Goal: Task Accomplishment & Management: Use online tool/utility

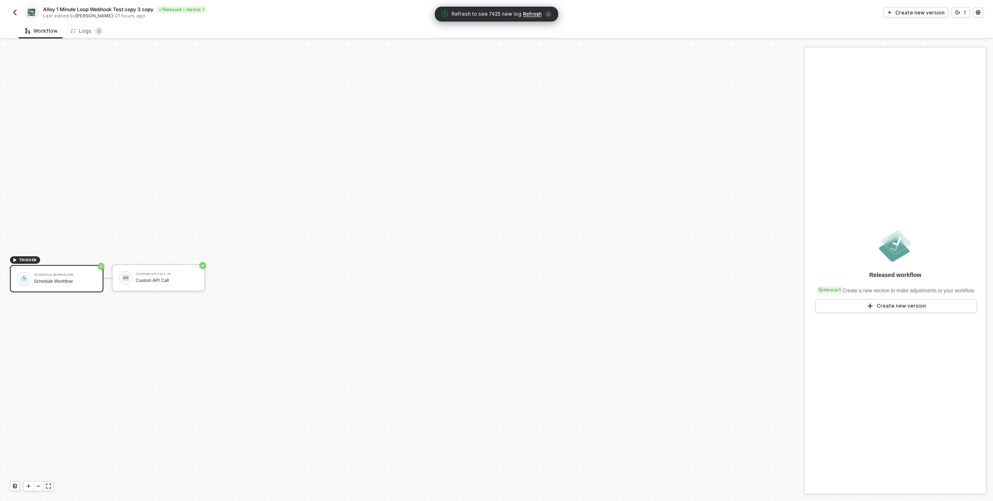
scroll to position [15, 0]
click at [15, 11] on img "button" at bounding box center [15, 12] width 7 height 7
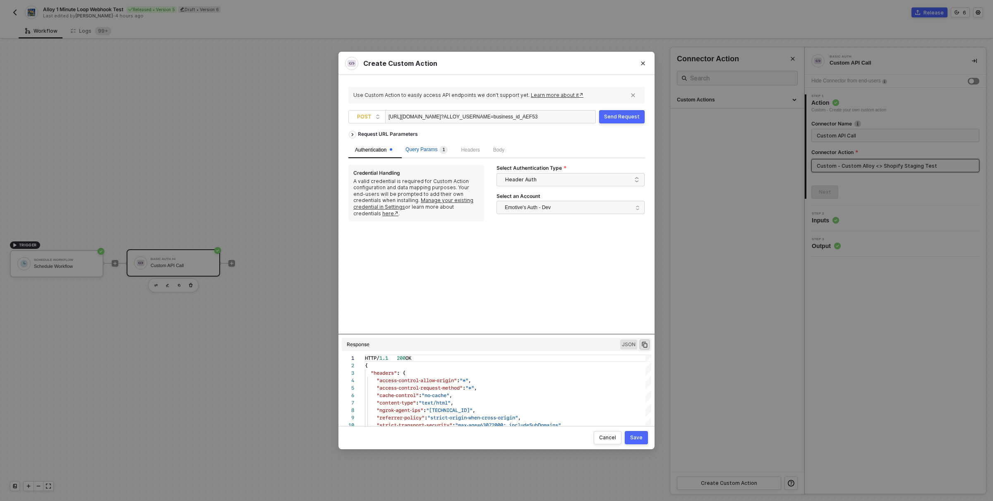
click at [425, 149] on span "Query Params 1" at bounding box center [426, 149] width 42 height 6
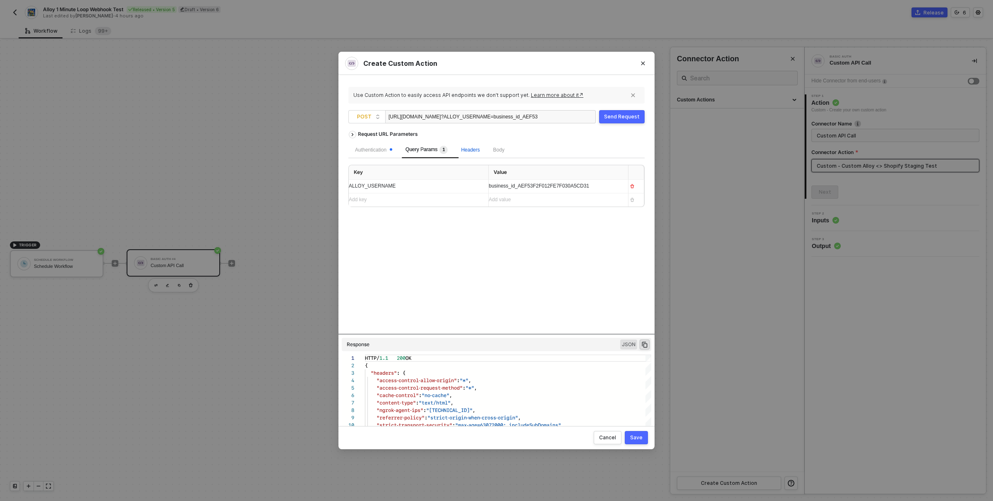
click at [479, 152] on span "Headers" at bounding box center [470, 150] width 19 height 6
click at [498, 151] on span "Body" at bounding box center [498, 150] width 11 height 6
click at [379, 149] on div "Authentication" at bounding box center [373, 150] width 37 height 8
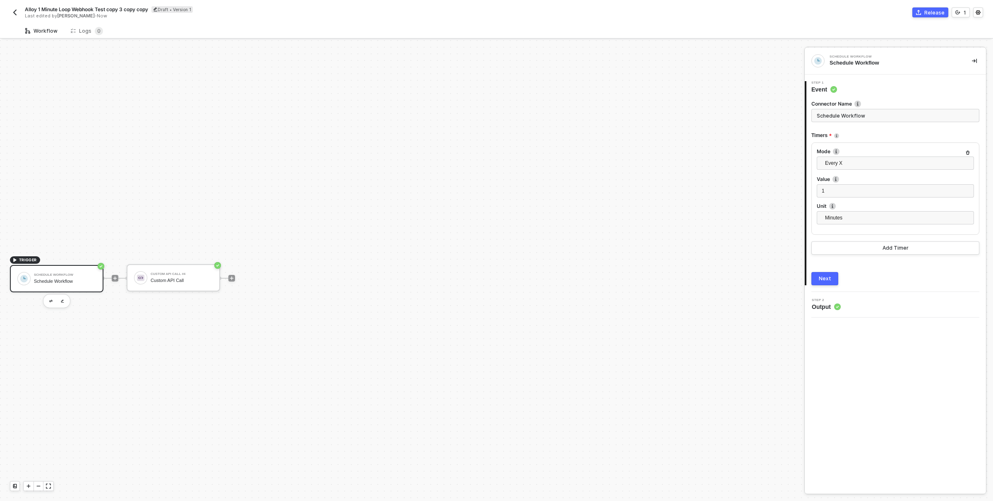
scroll to position [15, 0]
click at [12, 13] on img "button" at bounding box center [15, 12] width 7 height 7
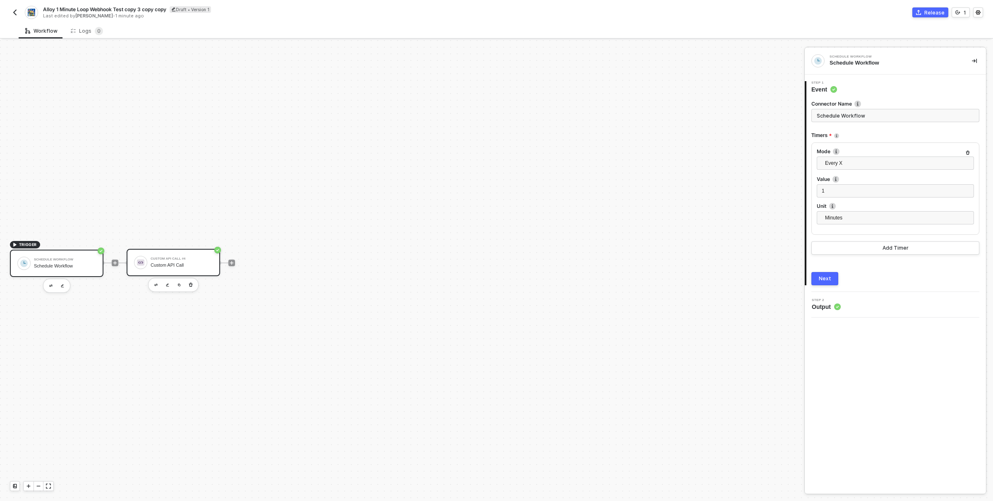
click at [189, 262] on div "Custom API Call" at bounding box center [182, 264] width 62 height 5
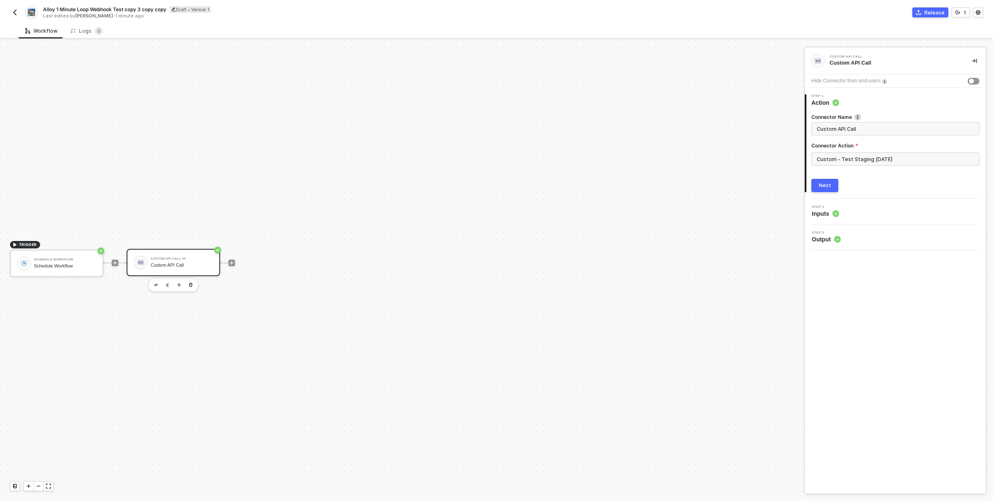
click at [191, 266] on div "Custom API Call" at bounding box center [182, 264] width 62 height 5
click at [81, 266] on div "Schedule Workflow" at bounding box center [65, 265] width 62 height 5
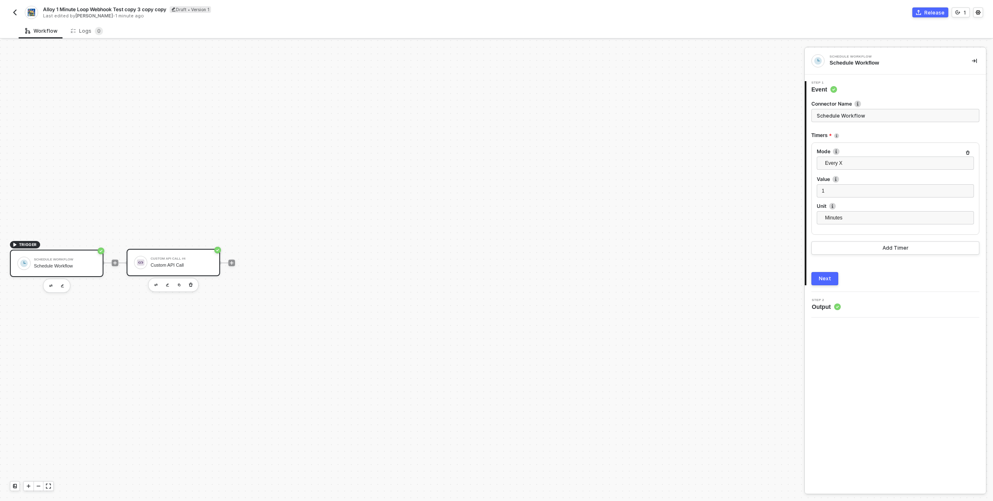
click at [198, 265] on div "Custom API Call" at bounding box center [182, 264] width 62 height 5
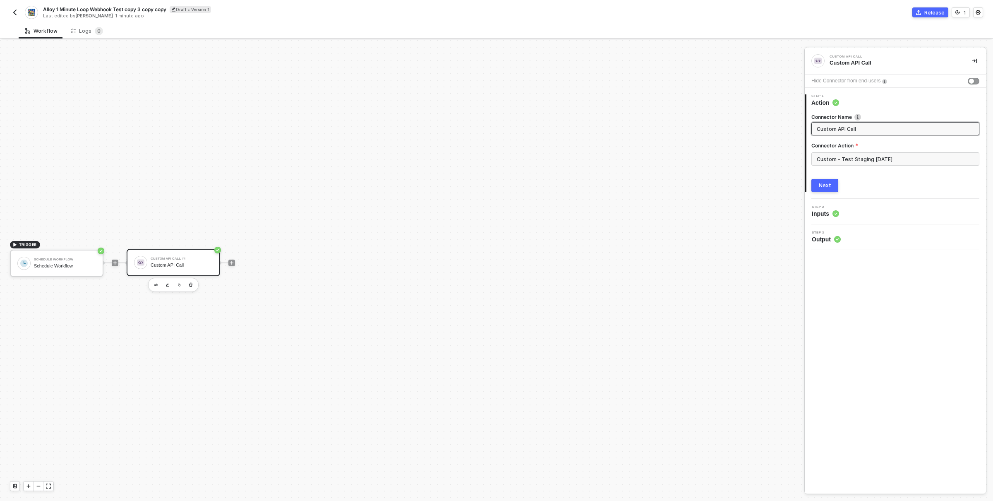
click at [117, 8] on span "Alloy 1 Minute Loop Webhook Test copy 3 copy copy" at bounding box center [104, 9] width 123 height 7
click at [117, 8] on input "Alloy 1 Minute Loop Webhook Test copy 3 copy copy" at bounding box center [113, 10] width 141 height 10
click at [125, 9] on input "Alloy 1 Minute Loop Webhook Test copy 3 copy copy" at bounding box center [113, 10] width 141 height 10
click at [134, 9] on input "Alloy 1 Minute Loop Webhook Test copy 3 copy copy" at bounding box center [113, 10] width 141 height 10
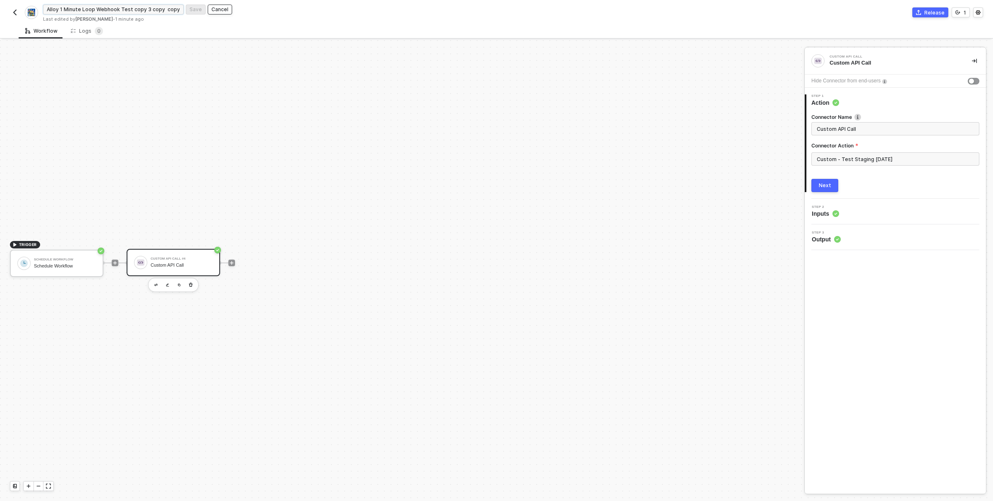
drag, startPoint x: 134, startPoint y: 9, endPoint x: 228, endPoint y: 9, distance: 93.9
click at [228, 10] on form "Alloy 1 Minute Loop Webhook Test copy 3 copy copy Save Cancel" at bounding box center [269, 9] width 453 height 13
type input "Alloy 1 Minute Loop Webhook Test"
click at [196, 11] on div "Save" at bounding box center [195, 9] width 12 height 7
click at [68, 268] on div "Schedule Workflow" at bounding box center [65, 265] width 62 height 5
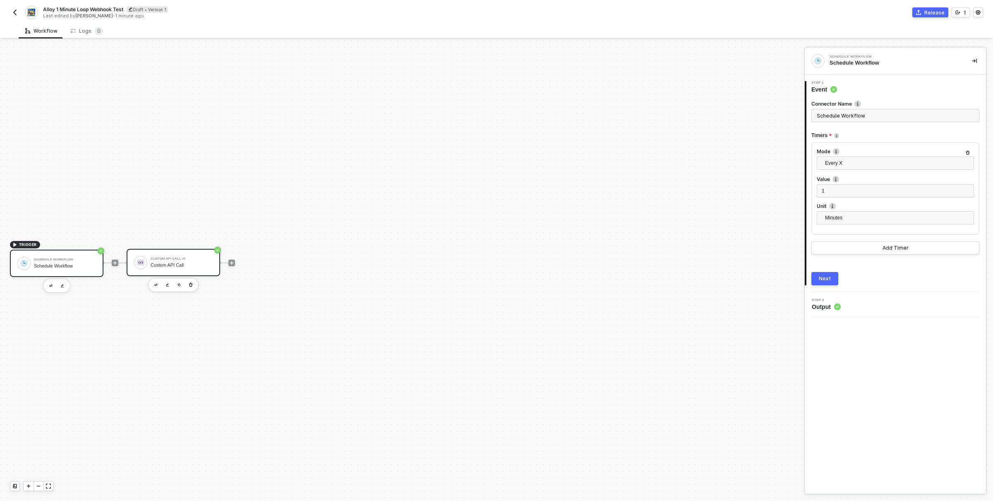
click at [168, 263] on div "Custom API Call" at bounding box center [182, 264] width 62 height 5
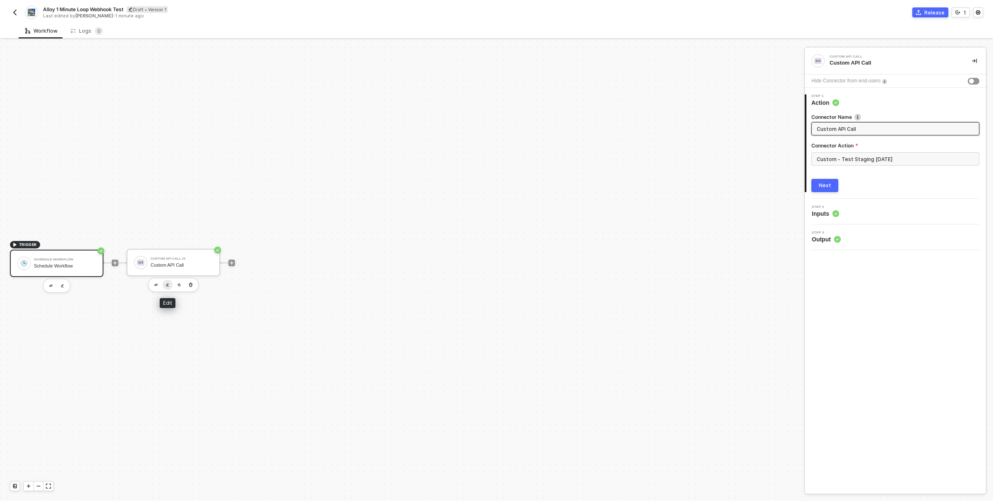
click at [168, 283] on img "button" at bounding box center [167, 285] width 3 height 4
click at [865, 182] on div "Next" at bounding box center [895, 185] width 168 height 13
click at [845, 156] on input "Custom - Test Staging 09.04.25" at bounding box center [895, 158] width 168 height 13
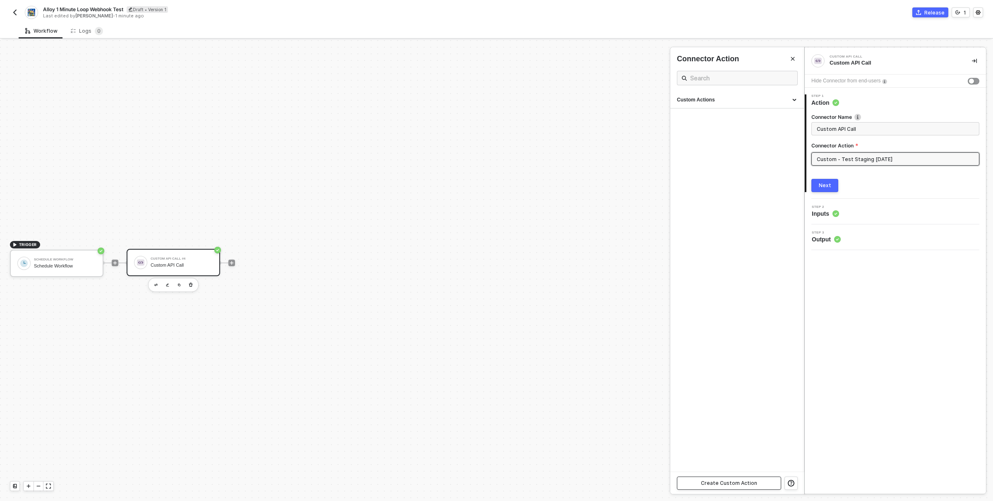
click at [733, 482] on div "Create Custom Action" at bounding box center [729, 482] width 56 height 7
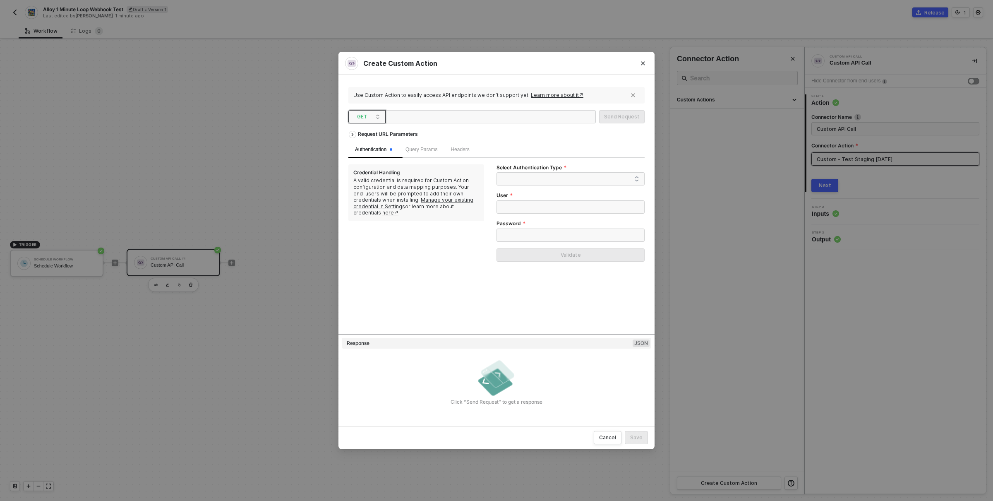
click at [368, 115] on span "GET" at bounding box center [368, 116] width 23 height 12
click at [362, 146] on div "POST" at bounding box center [367, 146] width 31 height 10
click at [460, 120] on div at bounding box center [429, 116] width 83 height 13
paste div
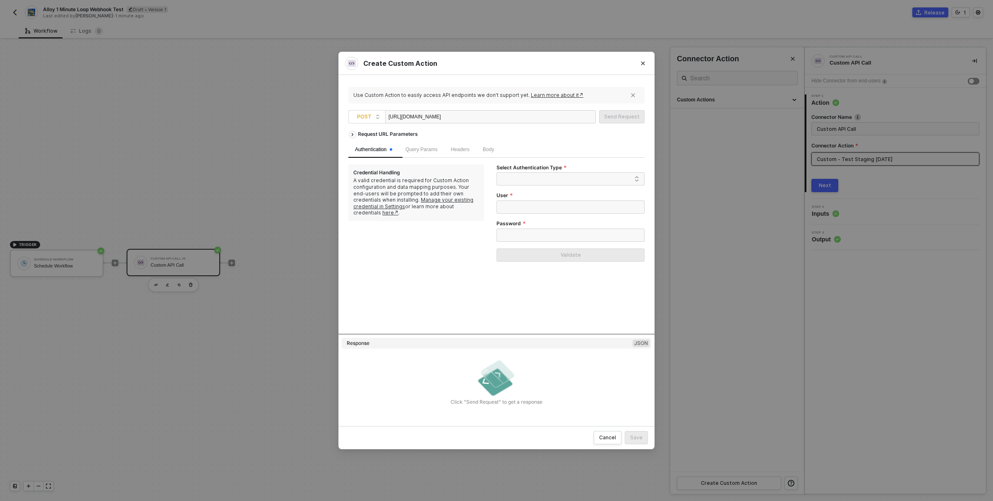
click at [471, 117] on div "https://notify.privy-staging.com/alloy/yotpo" at bounding box center [429, 116] width 83 height 13
click at [569, 174] on span at bounding box center [572, 179] width 134 height 12
click at [529, 208] on div "Header Auth" at bounding box center [570, 208] width 135 height 9
click at [525, 245] on div "Request URL Parameters Authentication Query Params Headers Body Credential Hand…" at bounding box center [496, 230] width 296 height 207
click at [433, 152] on span "Query Params" at bounding box center [421, 149] width 32 height 6
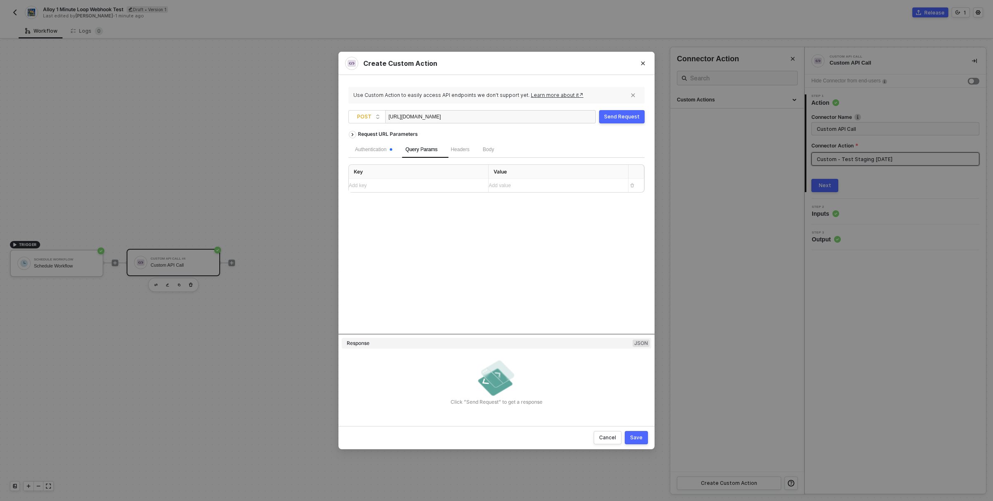
click at [420, 188] on div "Add key ﻿" at bounding box center [415, 186] width 133 height 8
click at [431, 186] on span "ALLOY_USERNAME=business_id_AEF53F2F012FE7F030A5CD31" at bounding box center [410, 187] width 123 height 14
click at [448, 228] on div "Request URL Parameters Authentication Query Params 1 Headers Body Key Value ALL…" at bounding box center [496, 230] width 296 height 207
click at [579, 187] on span "business_id_AEF53F2F012FE7F030A5CD31" at bounding box center [539, 186] width 101 height 6
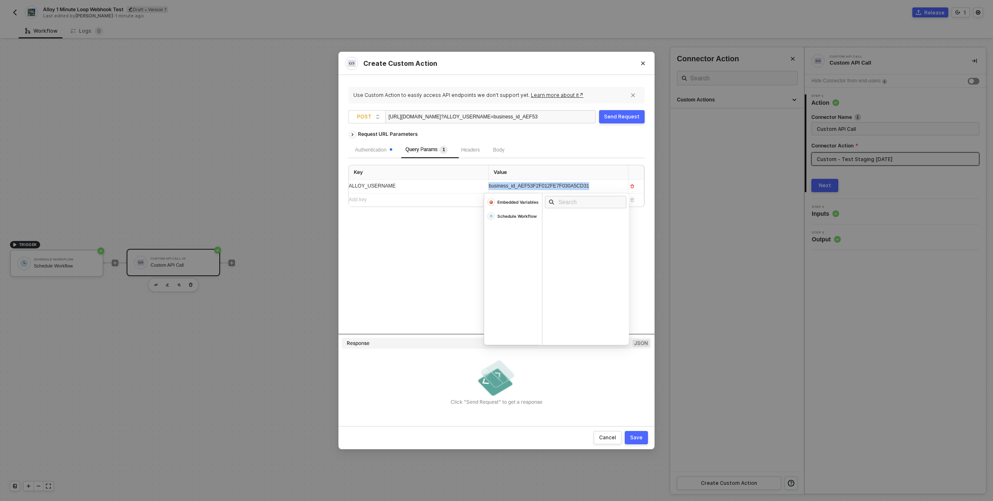
click at [579, 187] on span "business_id_AEF53F2F012FE7F030A5CD31" at bounding box center [539, 186] width 101 height 6
click at [522, 203] on div "Embedded Variables" at bounding box center [517, 202] width 41 height 6
click at [564, 249] on div "Username" at bounding box center [560, 251] width 21 height 6
click at [405, 255] on div "Request URL Parameters Authentication Query Params 1 Headers Body Key Value ALL…" at bounding box center [496, 230] width 296 height 207
click at [460, 262] on div "Request URL Parameters Authentication Query Params 1 Headers Body Key Value ALL…" at bounding box center [496, 230] width 296 height 207
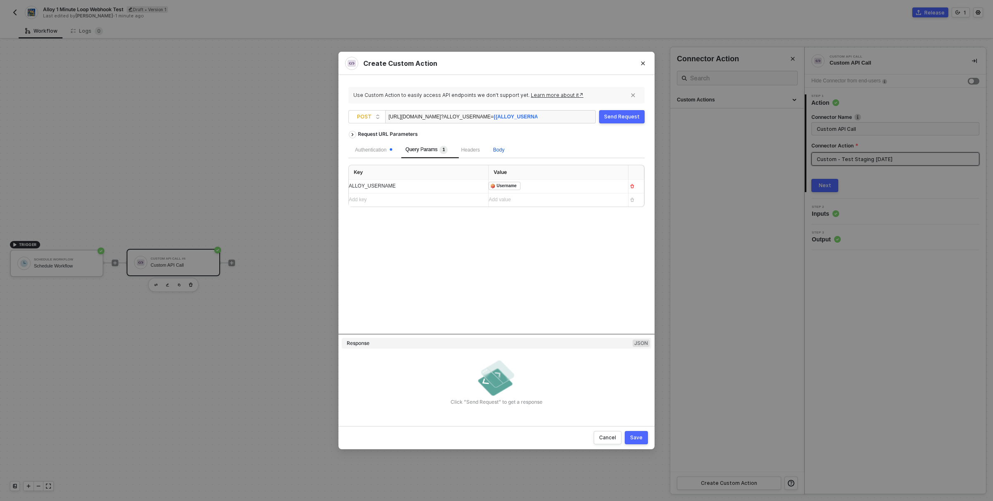
click at [504, 149] on span "Body" at bounding box center [498, 150] width 11 height 6
click at [446, 205] on div "Add key ﻿" at bounding box center [411, 202] width 125 height 8
click at [445, 169] on span "JSON" at bounding box center [453, 169] width 17 height 7
click at [445, 169] on input "JSON" at bounding box center [442, 169] width 5 height 5
radio input "true"
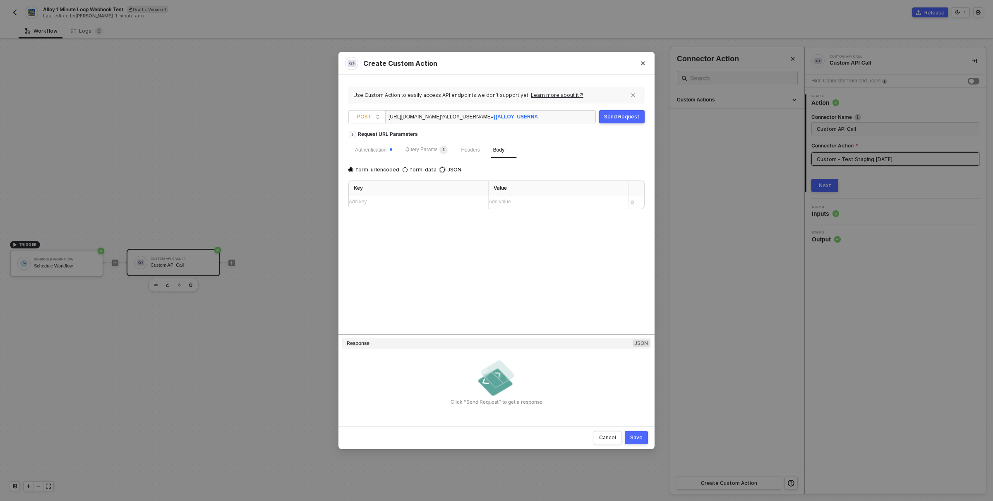
radio input "false"
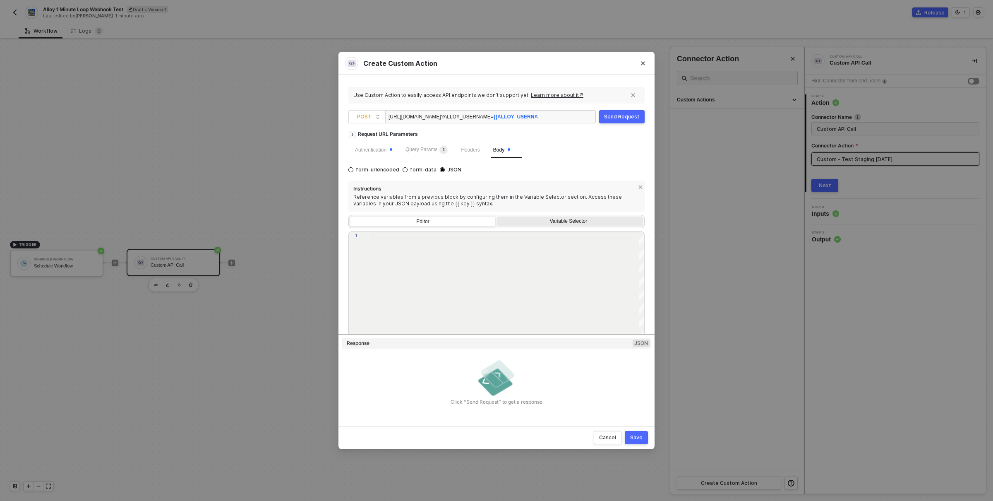
click at [562, 217] on div "Variable Selector" at bounding box center [570, 222] width 146 height 12
click at [497, 216] on input "Variable Selector" at bounding box center [497, 216] width 0 height 0
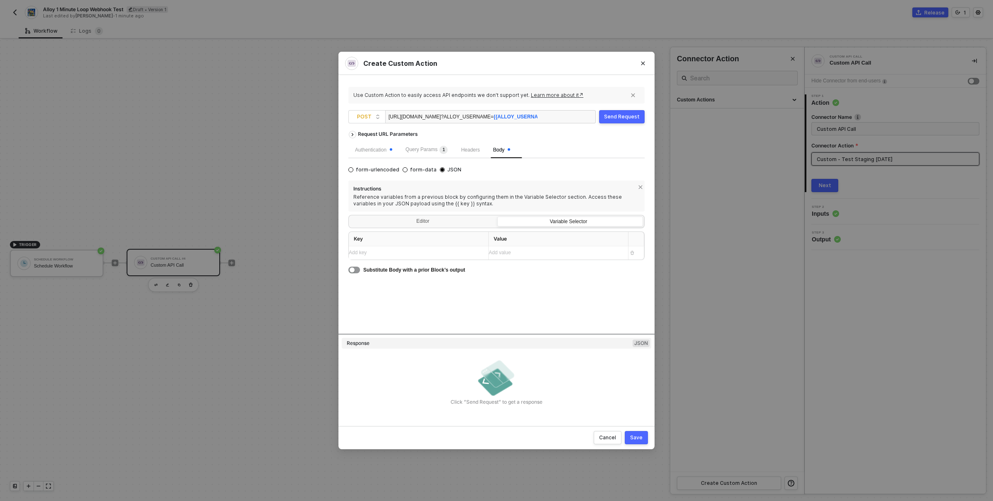
click at [526, 254] on div "Add value ﻿" at bounding box center [551, 253] width 125 height 8
click at [430, 251] on div "Add key ﻿" at bounding box center [415, 253] width 133 height 8
click at [437, 252] on div "yotpo_tier" at bounding box center [411, 253] width 125 height 8
click at [421, 217] on div "Editor" at bounding box center [423, 222] width 146 height 12
click at [350, 216] on input "Editor" at bounding box center [350, 216] width 0 height 0
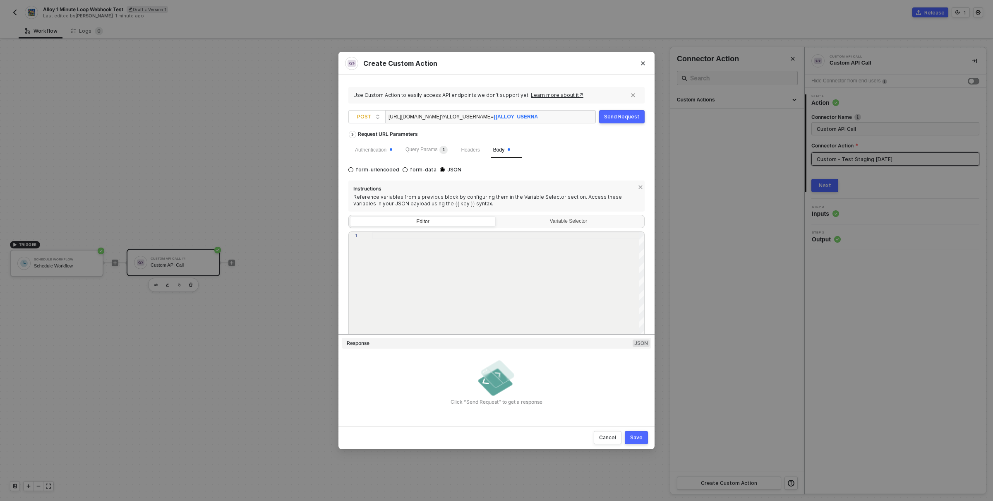
click at [454, 266] on div at bounding box center [508, 289] width 273 height 114
click at [509, 279] on div "{ "hi" : "there " }" at bounding box center [508, 296] width 273 height 129
type textarea "{ "hi": "there" }"
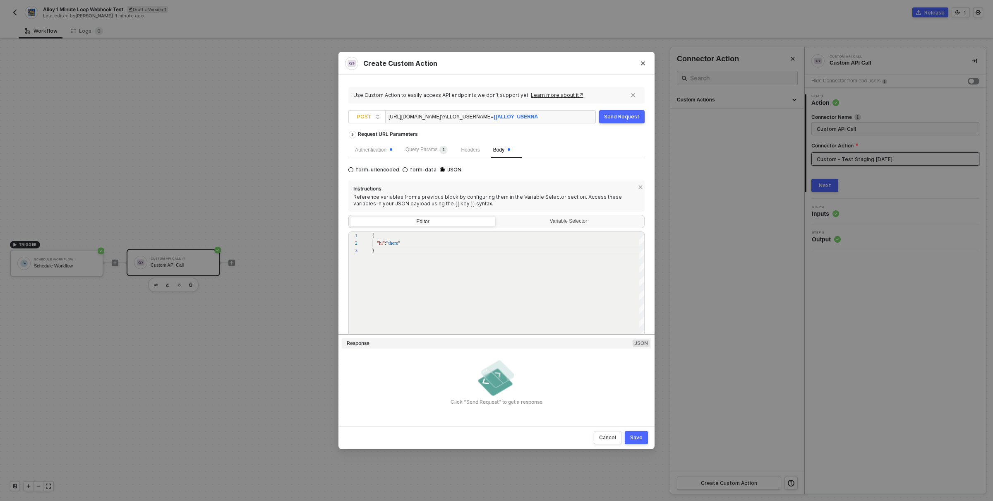
click at [630, 401] on div "Click ”Send Request” to get a response" at bounding box center [496, 402] width 309 height 7
click at [521, 115] on span "?ALLOY_USERNAME= {{ALLOY_USERNAME}}" at bounding box center [495, 117] width 108 height 6
click at [641, 438] on div "Save" at bounding box center [636, 437] width 12 height 7
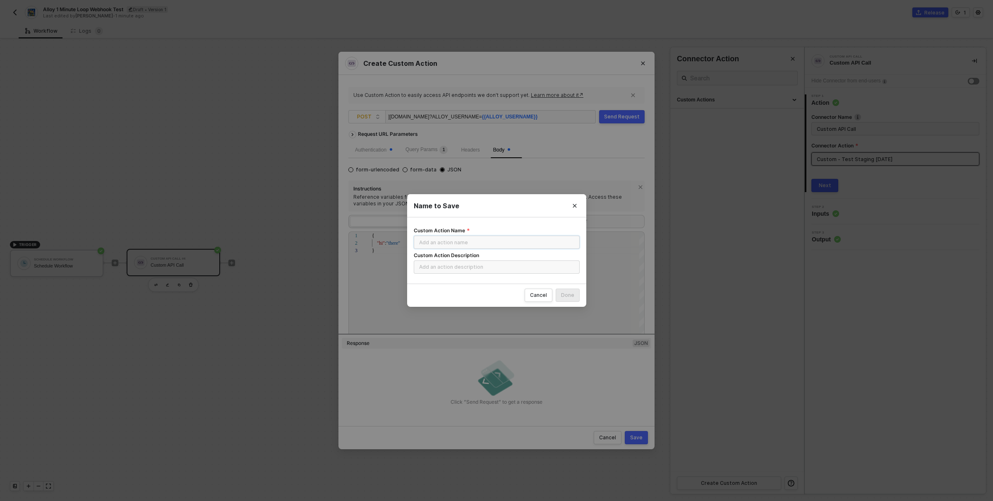
click at [511, 244] on input "Custom Action Name" at bounding box center [497, 241] width 166 height 13
type input "Testing on Staigng 09.05.25"
click at [574, 297] on button "Done" at bounding box center [568, 294] width 24 height 13
radio input "true"
radio input "false"
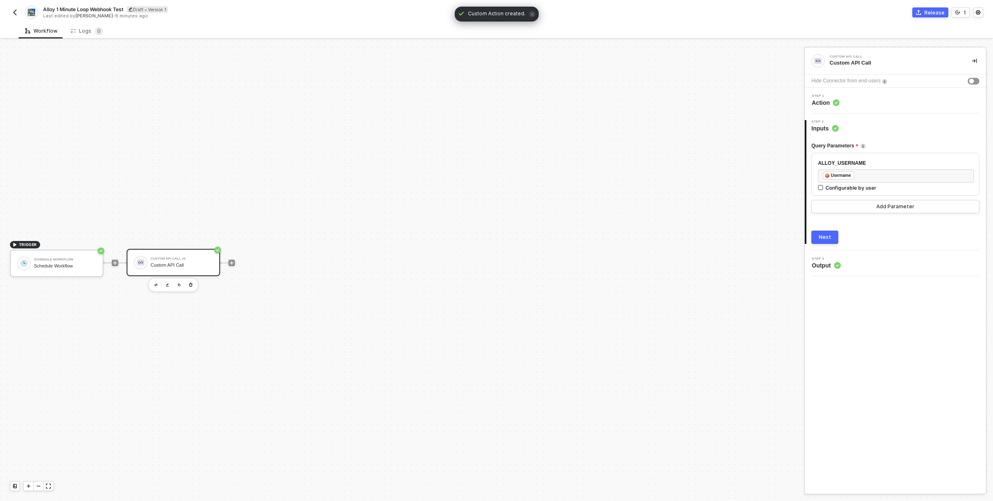
click at [923, 28] on div "Workflow Logs 0" at bounding box center [506, 30] width 974 height 15
click at [933, 16] on button "Release" at bounding box center [930, 12] width 36 height 10
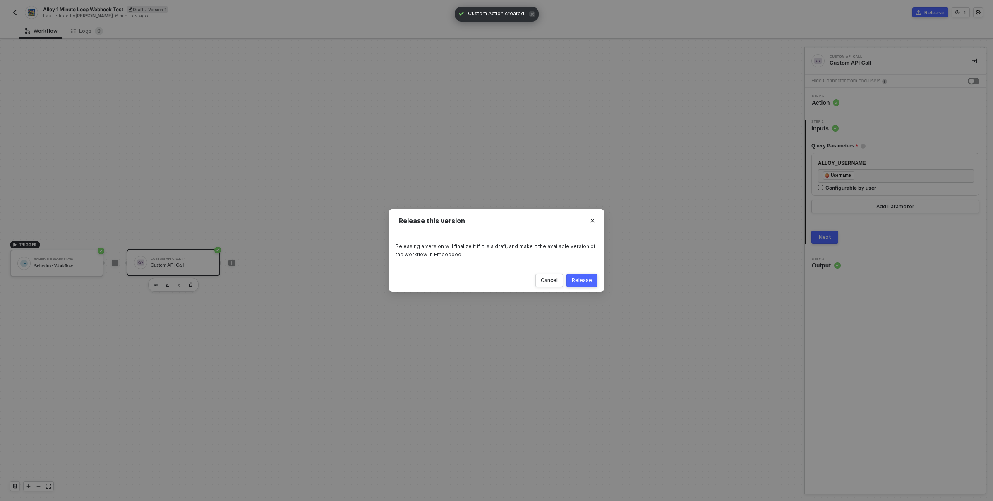
click at [593, 276] on button "Release" at bounding box center [581, 279] width 31 height 13
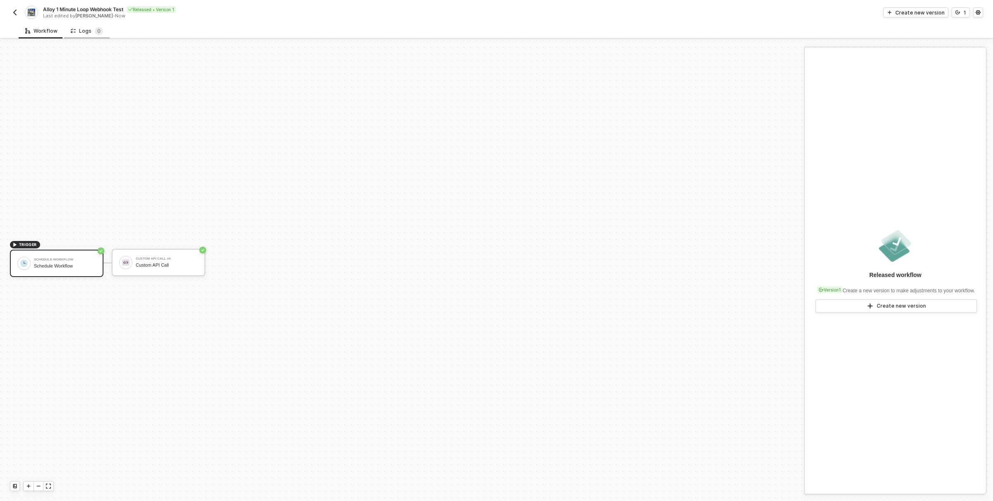
click at [87, 34] on div "Logs 0" at bounding box center [87, 31] width 32 height 8
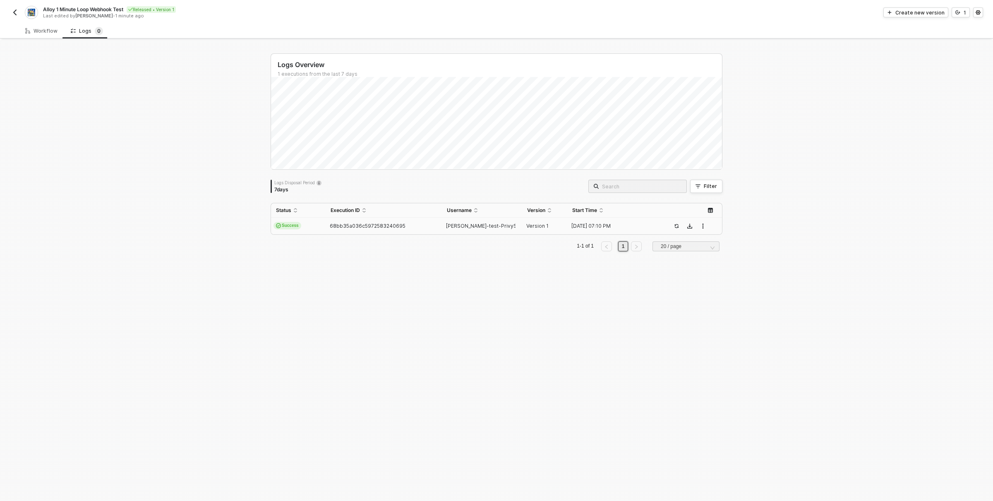
click at [424, 228] on div "68bb35a036c5972583240695" at bounding box center [380, 226] width 109 height 7
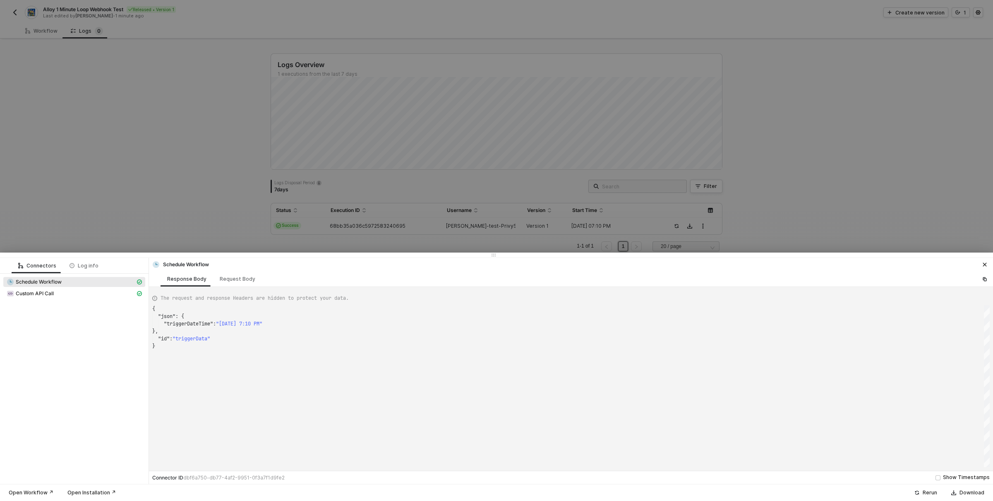
scroll to position [37, 0]
click at [232, 280] on div "Request Body" at bounding box center [238, 279] width 36 height 7
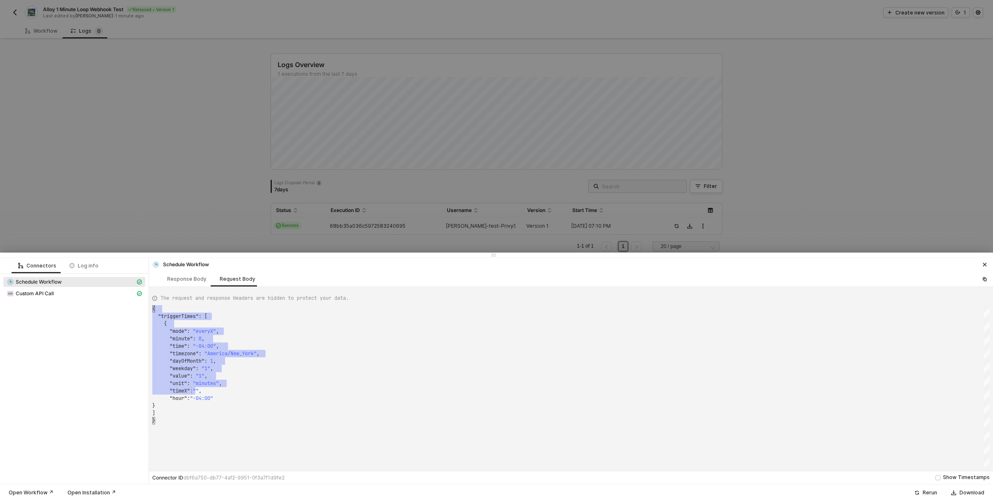
scroll to position [0, 9]
drag, startPoint x: 195, startPoint y: 307, endPoint x: 190, endPoint y: 410, distance: 102.7
click at [190, 410] on div "{ ·· "triggerTimes" : · [ ···· { ······ "mode" : · "everyX" , ······ "minute" :…" at bounding box center [570, 386] width 837 height 162
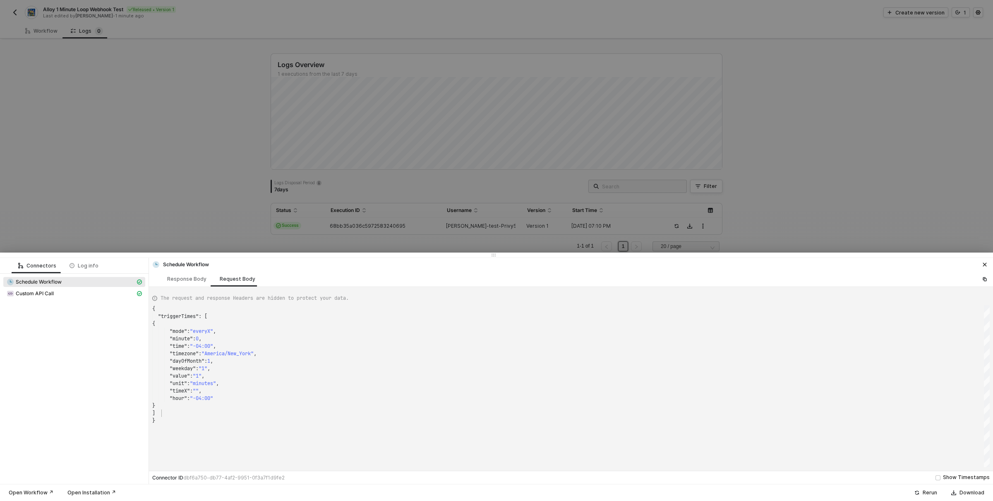
scroll to position [29, 9]
click at [38, 293] on span "Custom API Call" at bounding box center [35, 293] width 38 height 7
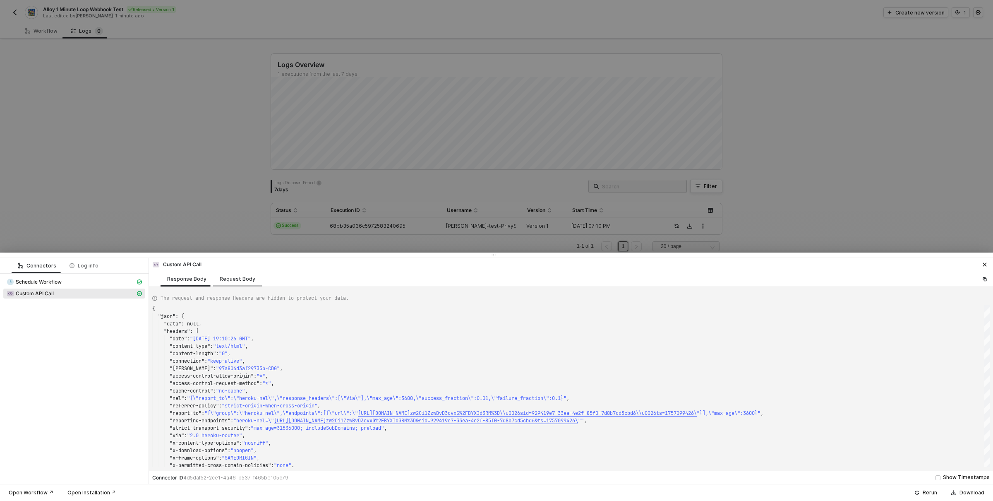
click at [238, 278] on div "Request Body" at bounding box center [238, 279] width 36 height 7
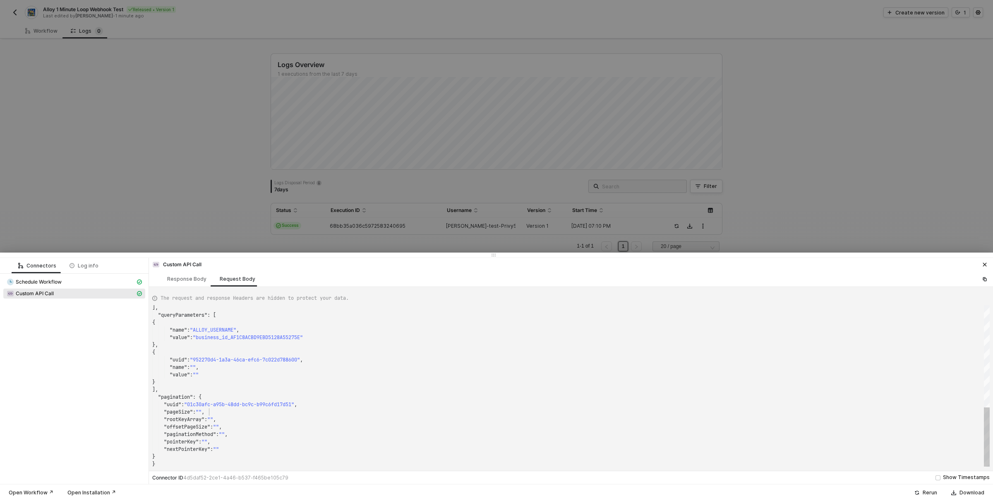
scroll to position [7, 56]
click at [278, 414] on div ""pageSize" : "" ," at bounding box center [570, 411] width 837 height 7
click at [218, 335] on span ""business_id_AF1C8ACBD9EBD5128A55275E"" at bounding box center [248, 337] width 110 height 7
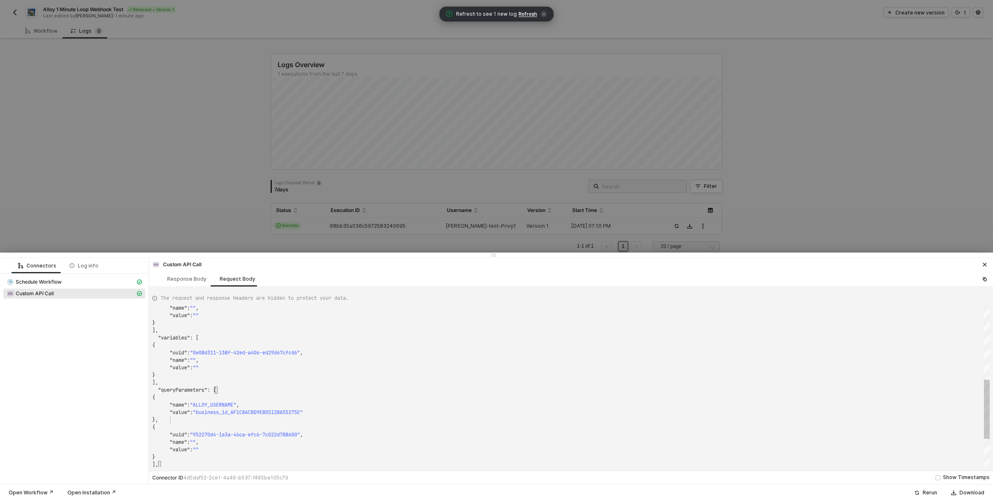
click at [240, 418] on div "}," at bounding box center [570, 419] width 837 height 7
type textarea ""uuid": "01c30afc-a95b-48dd-bc9c-b99c6fd17d51", "pageSize": "", "rootKeyArray":…"
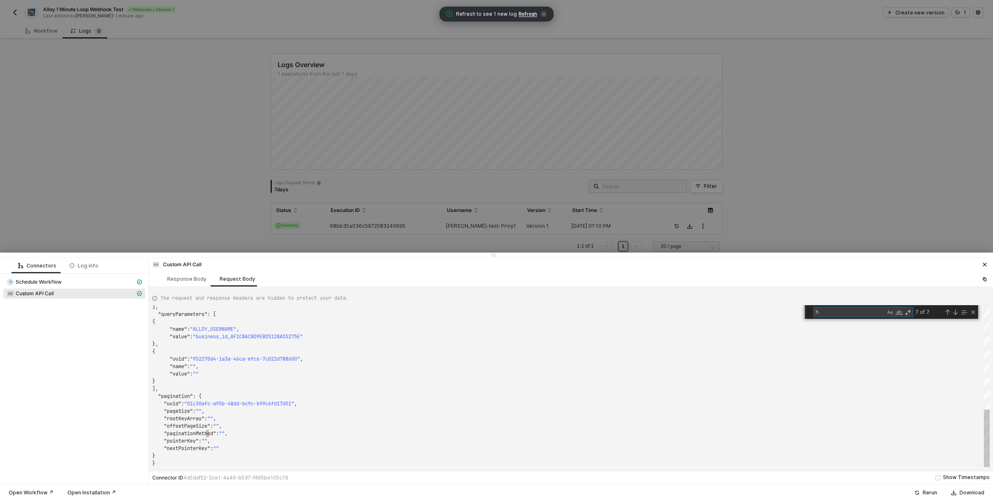
type textarea "t"
type textarea "{ "requestMethod": "POST", "authentication": "headerAuth", "url": "[URL][DOMAIN…"
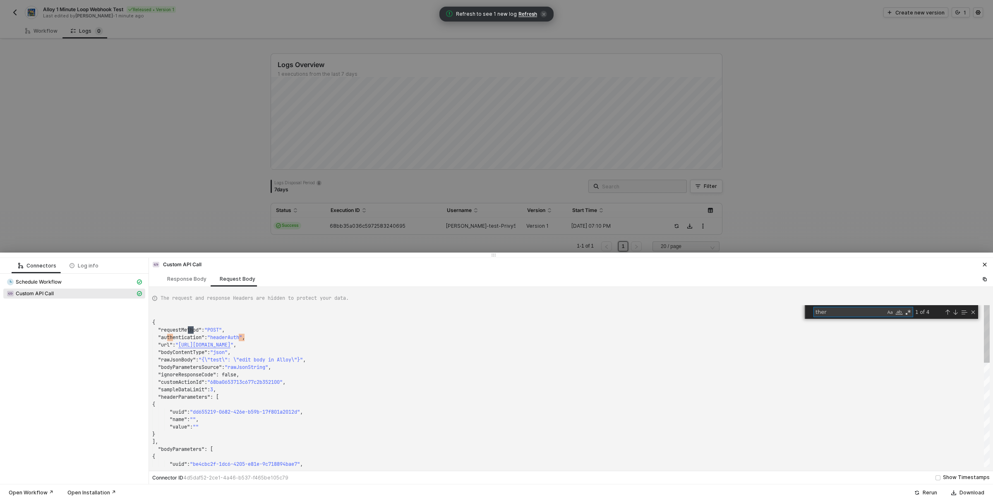
scroll to position [74, 24]
type textarea "there"
click at [199, 281] on div "Response Body" at bounding box center [186, 279] width 39 height 7
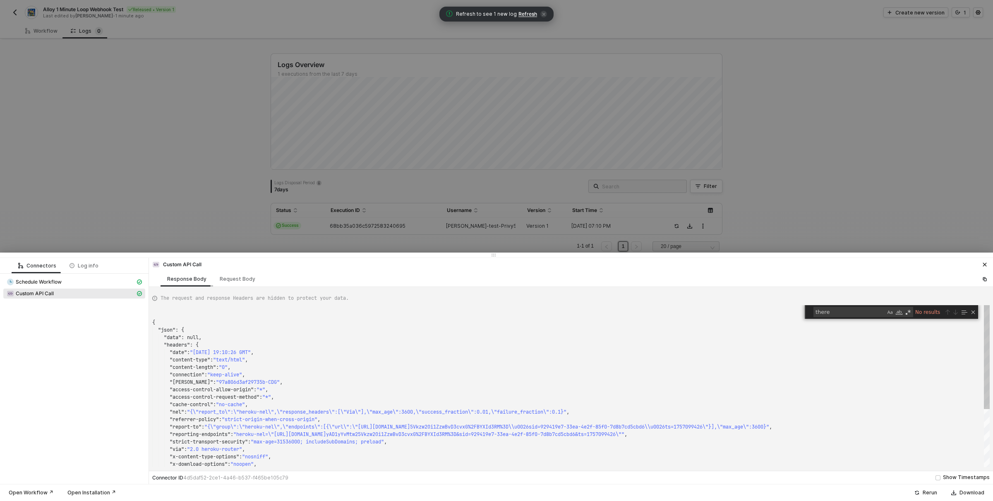
scroll to position [74, 0]
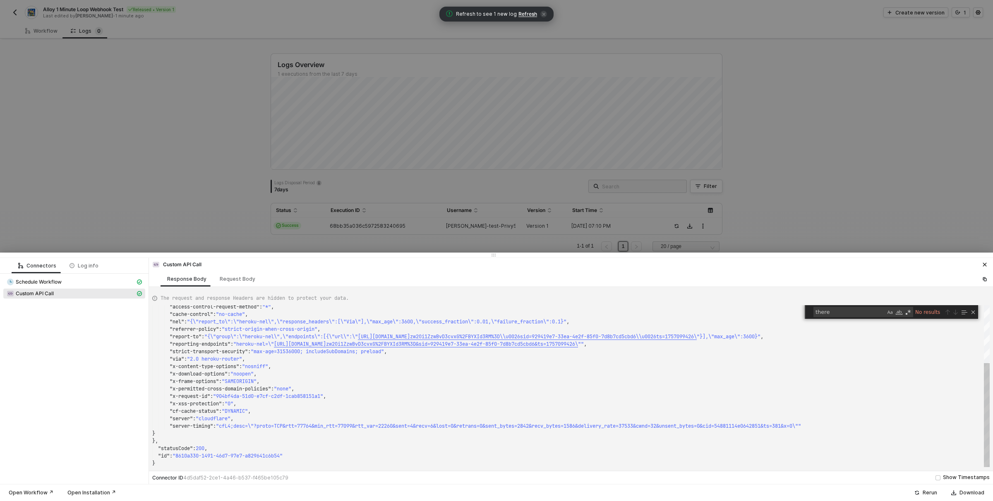
type textarea ""x-frame-options": "SAMEORIGIN", "x-permitted-cross-domain-policies": "none", "…"
click at [228, 387] on span ""x-permitted-cross-domain-policies"" at bounding box center [220, 388] width 101 height 7
paste textarea "there"
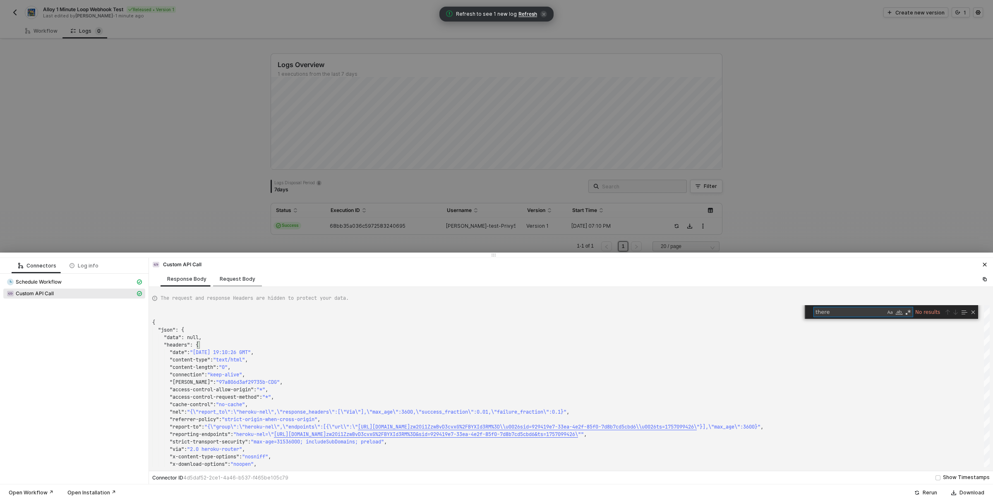
type textarea "there"
click at [237, 278] on div "Request Body" at bounding box center [238, 279] width 36 height 7
type textarea "{ "requestMethod": "POST", "authentication": "headerAuth", "url": "[URL][DOMAIN…"
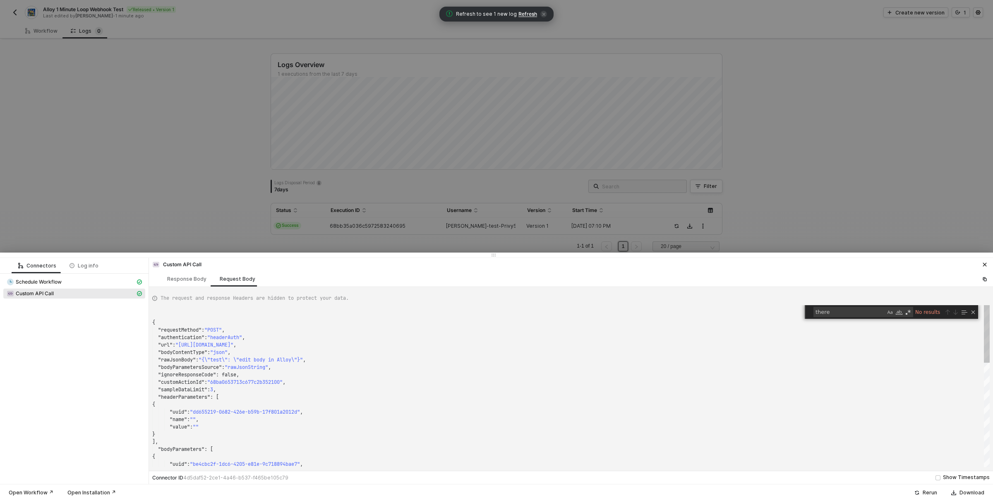
scroll to position [74, 0]
click at [235, 355] on div "{ "requestMethod" : "POST" , "authentication" : "headerAuth" , "url" : "https:/…" at bounding box center [570, 386] width 837 height 162
click at [218, 361] on span ""{\"test\": \"edit body in Alloy\"}"" at bounding box center [251, 359] width 104 height 7
drag, startPoint x: 218, startPoint y: 361, endPoint x: 294, endPoint y: 361, distance: 76.1
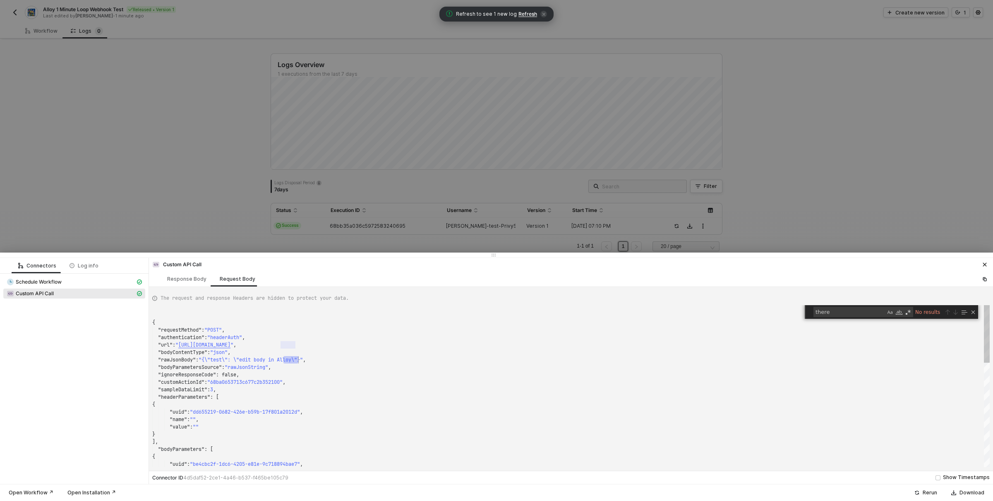
scroll to position [37, 0]
click at [987, 265] on icon "icon-close" at bounding box center [984, 264] width 5 height 5
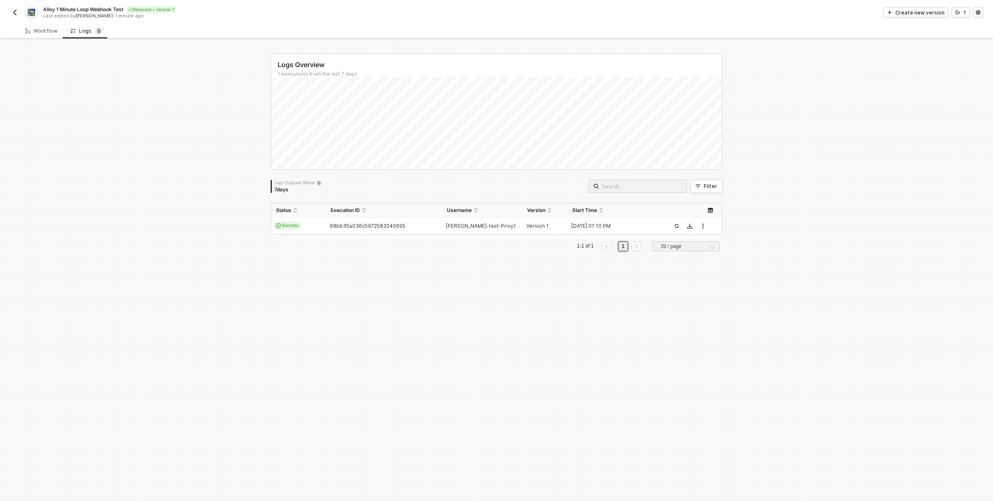
click at [409, 266] on div "Logs Overview 1 executions from the last 7 days Logs Disposal Period 7 days Fil…" at bounding box center [497, 270] width 472 height 460
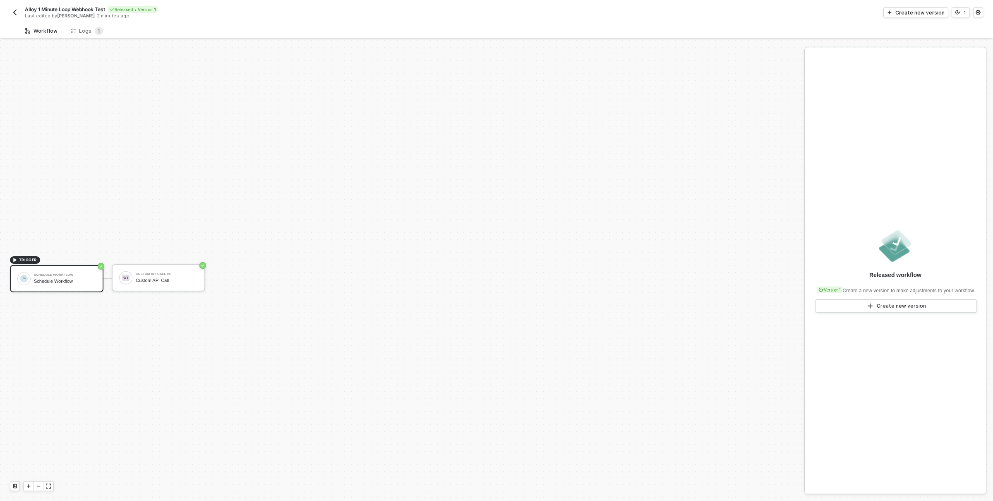
scroll to position [15, 0]
click at [86, 27] on div "Logs 1" at bounding box center [87, 31] width 32 height 8
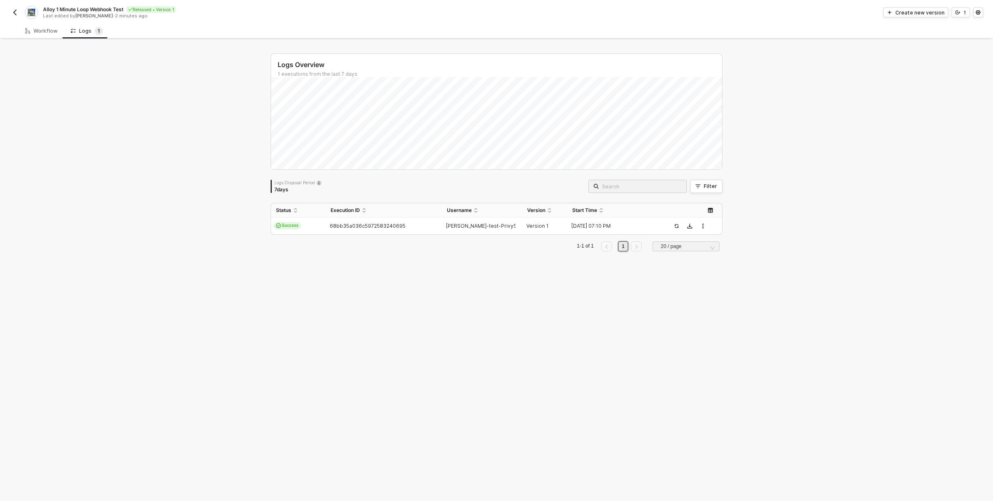
click at [165, 208] on div "Logs Overview 1 executions from the last 7 days Logs Disposal Period 7 days Fil…" at bounding box center [496, 270] width 993 height 460
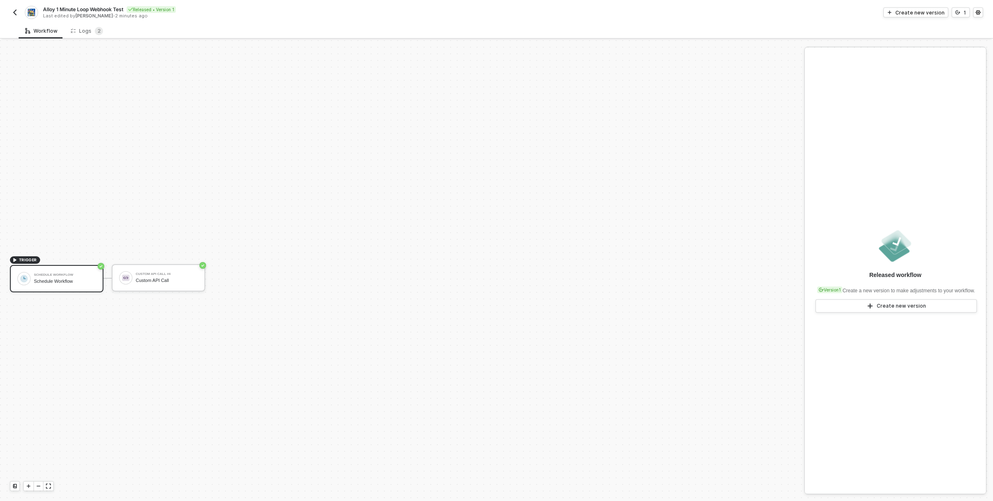
scroll to position [15, 0]
click at [171, 266] on div "Custom API Call" at bounding box center [167, 264] width 62 height 5
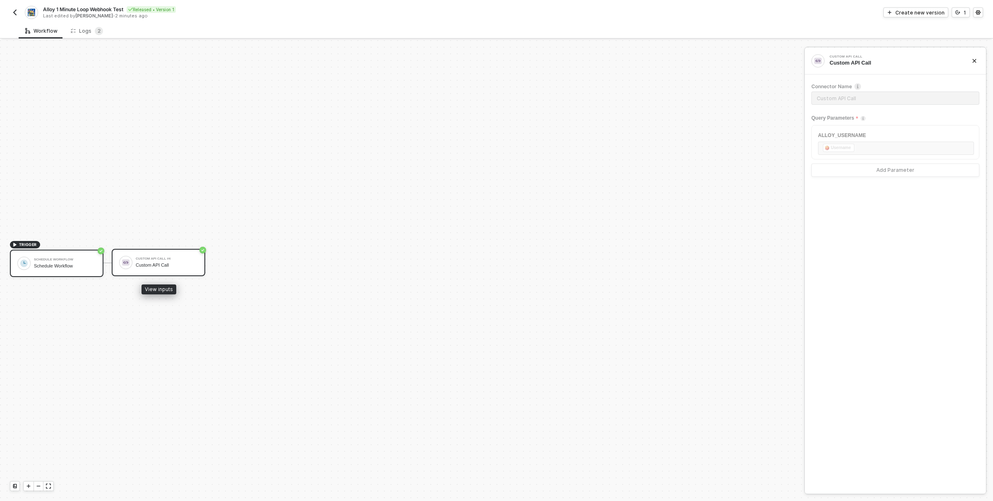
click at [171, 266] on div "Custom API Call" at bounding box center [167, 264] width 62 height 5
click at [95, 28] on span "2" at bounding box center [99, 31] width 8 height 8
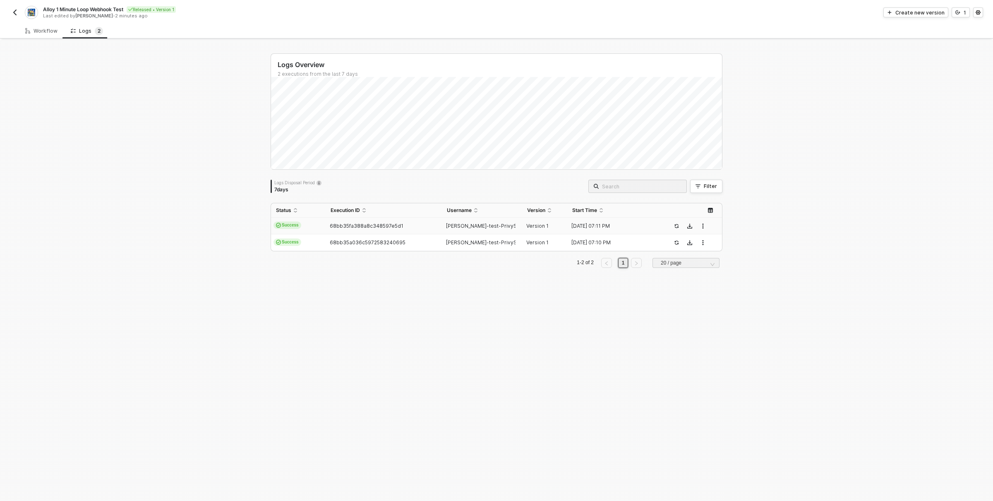
click at [420, 221] on td "68bb35fa388a8c348597e5d1" at bounding box center [384, 226] width 116 height 17
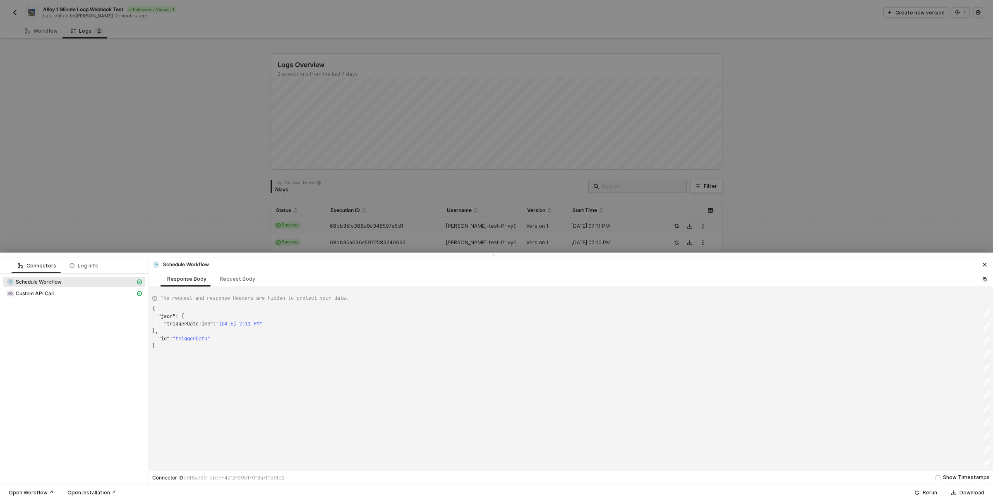
scroll to position [37, 0]
click at [63, 295] on div "Custom API Call" at bounding box center [71, 293] width 129 height 7
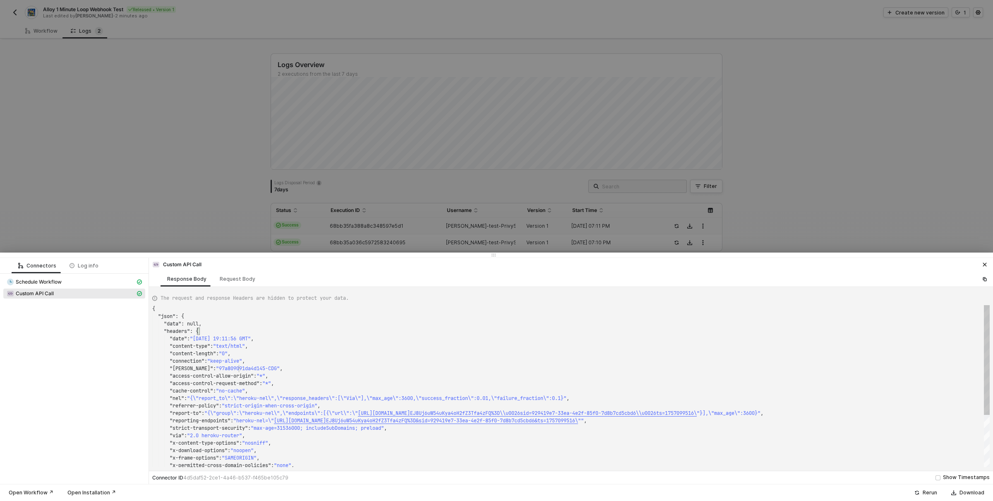
scroll to position [59, 86]
click at [237, 366] on span ""97a809091da4d145-CDG"" at bounding box center [248, 368] width 64 height 7
click at [245, 280] on div "Request Body" at bounding box center [238, 279] width 36 height 7
type textarea "{ "requestMethod": "POST", "authentication": "headerAuth", "url": "https://noti…"
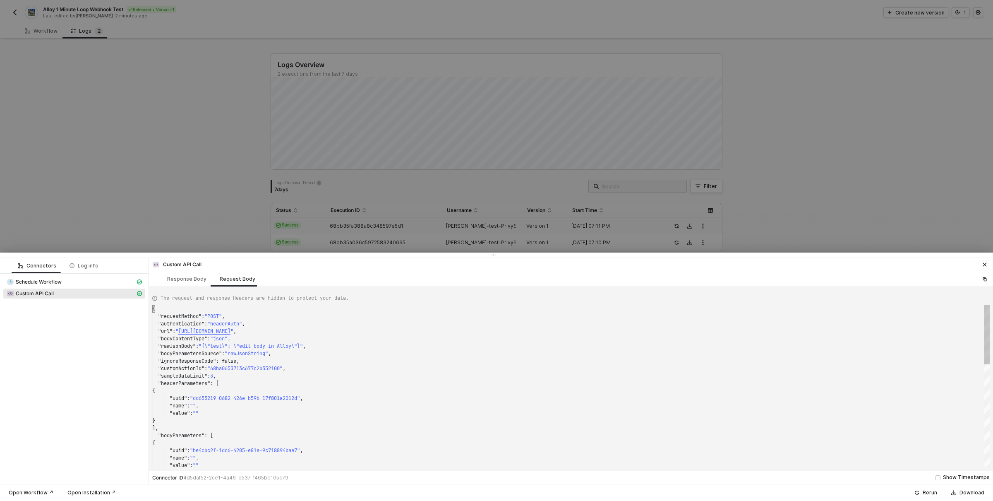
click at [235, 345] on div "{ "requestMethod" : "POST" , "authentication" : "headerAuth" , "url" : " https:…" at bounding box center [570, 386] width 837 height 162
click at [983, 267] on button "button" at bounding box center [985, 264] width 10 height 10
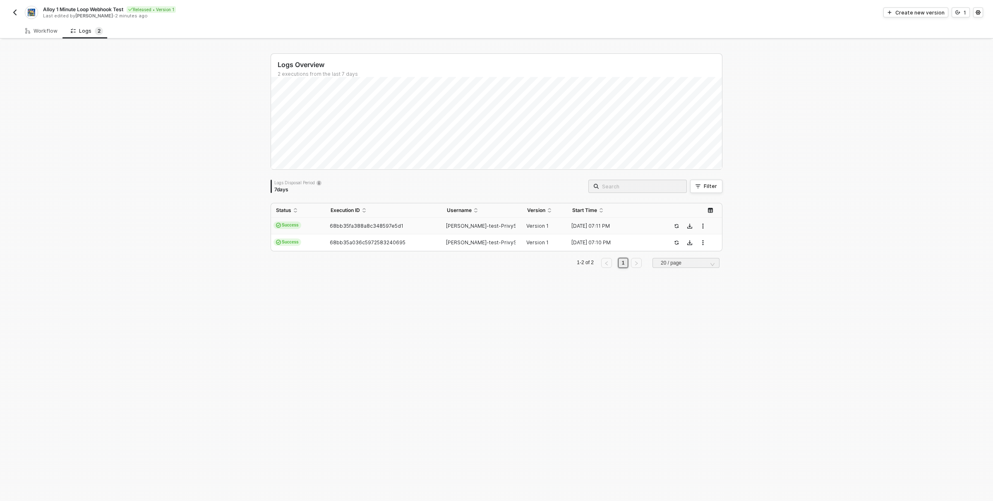
click at [870, 269] on div "Logs Overview 2 executions from the last 7 days Logs Disposal Period 7 days Fil…" at bounding box center [496, 270] width 993 height 460
click at [744, 333] on div "Logs Overview 2 executions from the last 7 days Logs Disposal Period 7 days Fil…" at bounding box center [496, 270] width 993 height 460
click at [182, 137] on div "Logs Overview 2 executions from the last 7 days Logs Disposal Period 7 days Fil…" at bounding box center [496, 270] width 993 height 460
click at [235, 233] on div "Logs Overview 2 executions from the last 7 days Logs Disposal Period 7 days Fil…" at bounding box center [496, 270] width 993 height 460
click at [42, 29] on div "Workflow" at bounding box center [41, 31] width 32 height 7
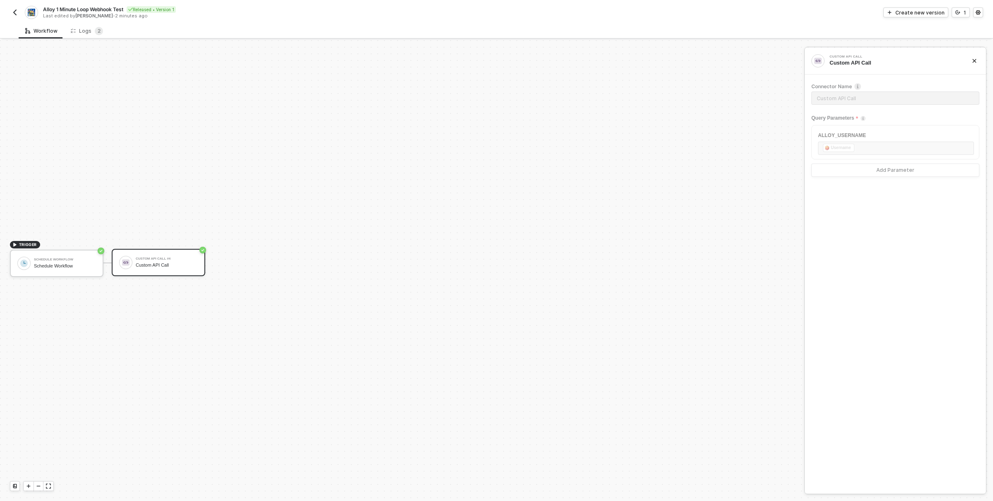
click at [149, 261] on div "Custom API Call #4 Custom API Call" at bounding box center [167, 262] width 62 height 16
click at [528, 15] on span "Refresh" at bounding box center [529, 14] width 19 height 7
click at [61, 272] on div "Schedule Workflow Schedule Workflow" at bounding box center [56, 262] width 93 height 27
click at [161, 266] on div "Custom API Call" at bounding box center [167, 264] width 62 height 5
click at [914, 10] on div "Create new version" at bounding box center [919, 12] width 49 height 7
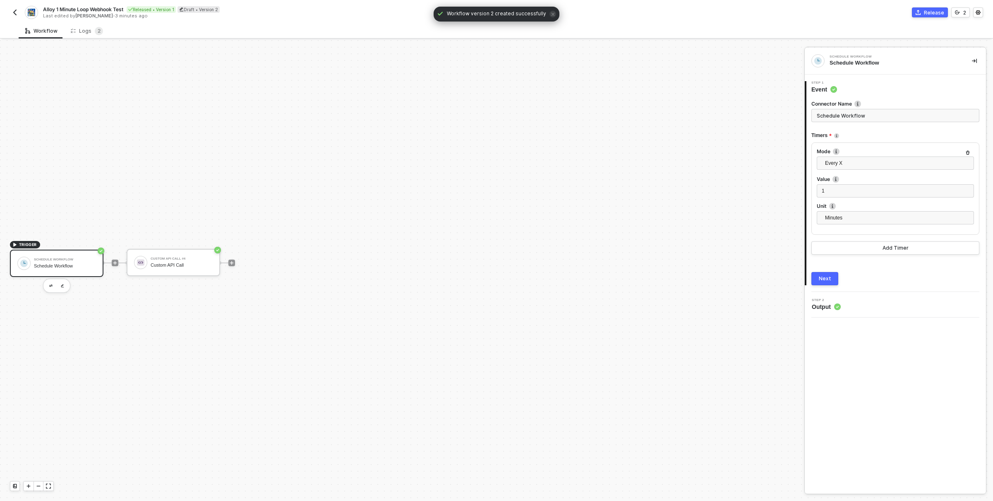
click at [865, 285] on div "Next" at bounding box center [895, 278] width 168 height 13
click at [851, 304] on div "Step 2 Output" at bounding box center [896, 304] width 179 height 12
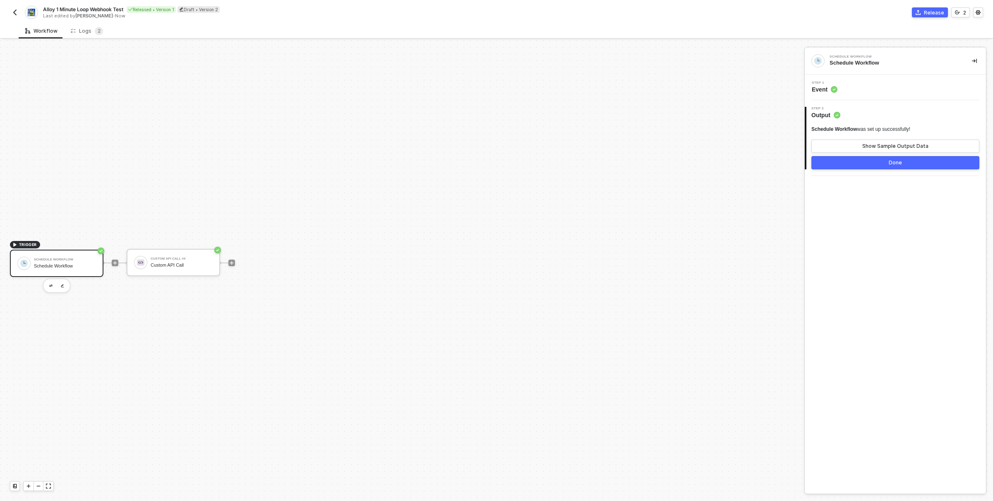
click at [354, 18] on div "Last edited by David Mullins - Now" at bounding box center [269, 16] width 453 height 6
click at [18, 11] on img "button" at bounding box center [15, 12] width 7 height 7
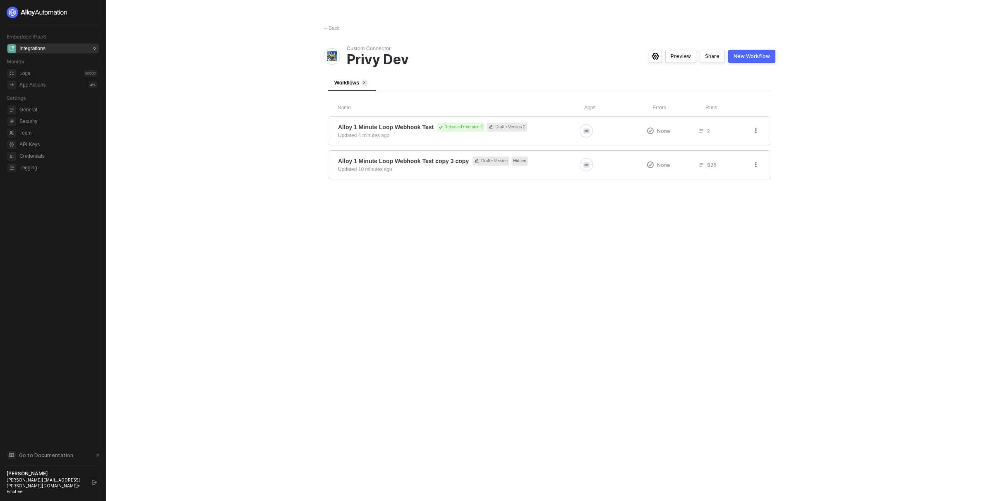
click at [820, 174] on main "← Back Custom Connector Privy Dev Preview Share New Workflow Workflows 2 Name A…" at bounding box center [496, 250] width 993 height 501
click at [757, 132] on icon "button" at bounding box center [755, 130] width 5 height 5
click at [731, 181] on div "Delete" at bounding box center [726, 180] width 51 height 8
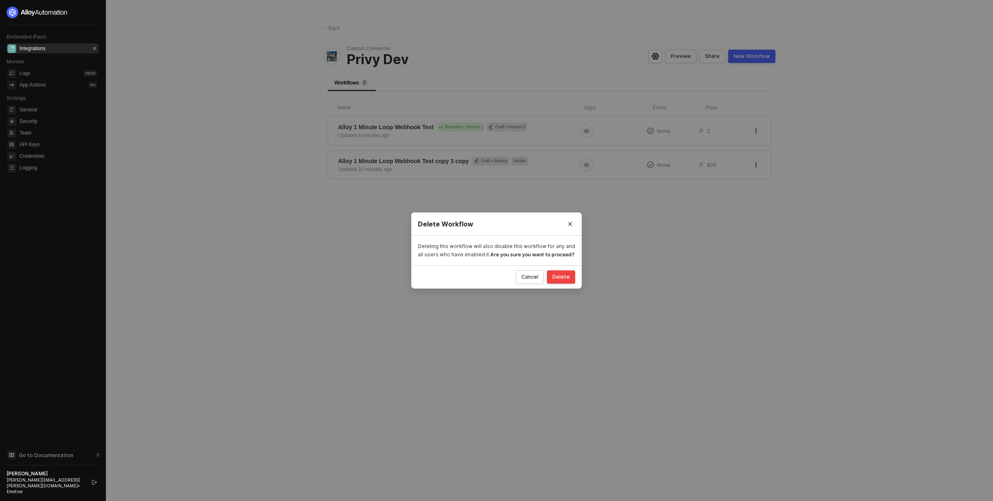
click at [568, 279] on div "Delete" at bounding box center [560, 276] width 17 height 7
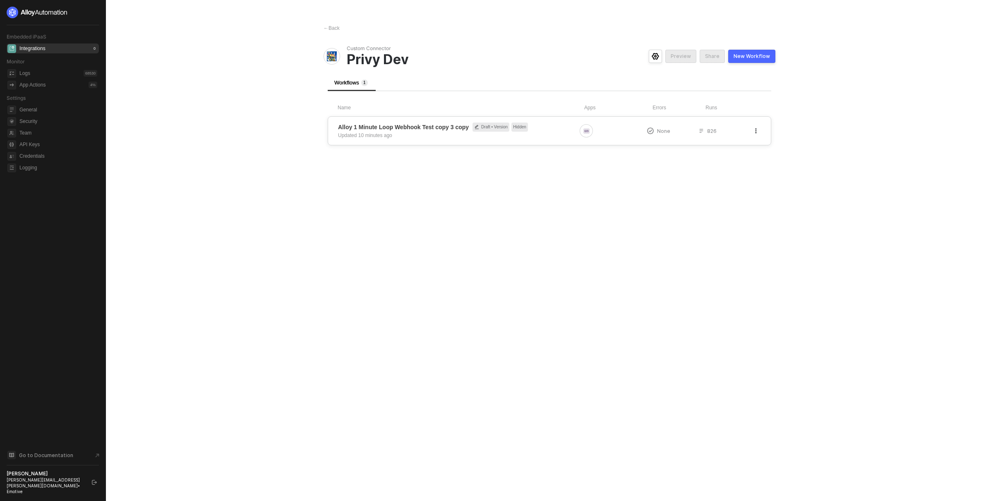
click at [754, 128] on icon "button" at bounding box center [755, 130] width 5 height 5
click at [729, 166] on div "Show" at bounding box center [726, 164] width 51 height 8
click at [447, 199] on div "← Back Custom Connector Privy Dev Preview Share New Workflow Workflows 1 Name A…" at bounding box center [550, 250] width 472 height 501
click at [256, 156] on main "← Back Custom Connector Privy Dev Preview Share New Workflow Workflows 1 Name A…" at bounding box center [496, 250] width 993 height 501
click at [310, 226] on main "← Back Custom Connector Privy Dev Preview Share New Workflow Workflows 1 Name A…" at bounding box center [496, 250] width 993 height 501
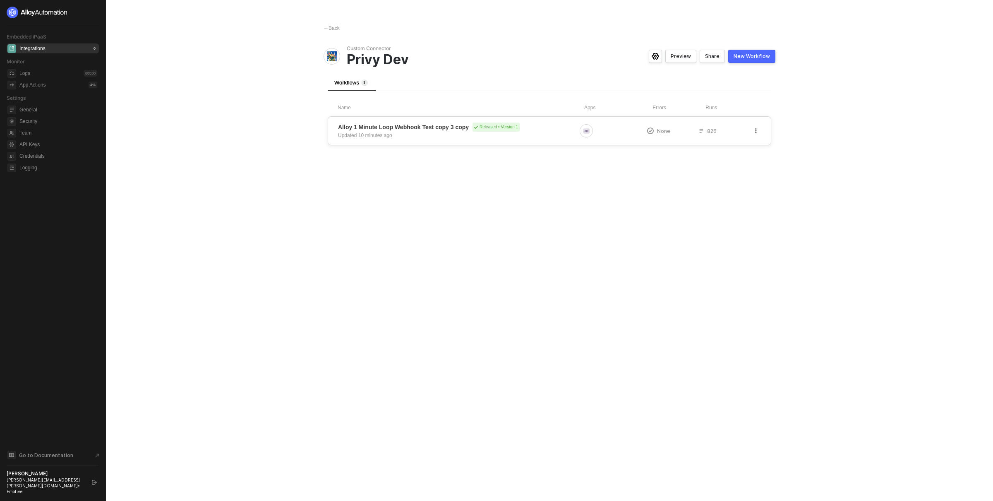
click at [758, 129] on button "button" at bounding box center [756, 131] width 10 height 10
click at [721, 162] on div "Hide" at bounding box center [726, 164] width 51 height 8
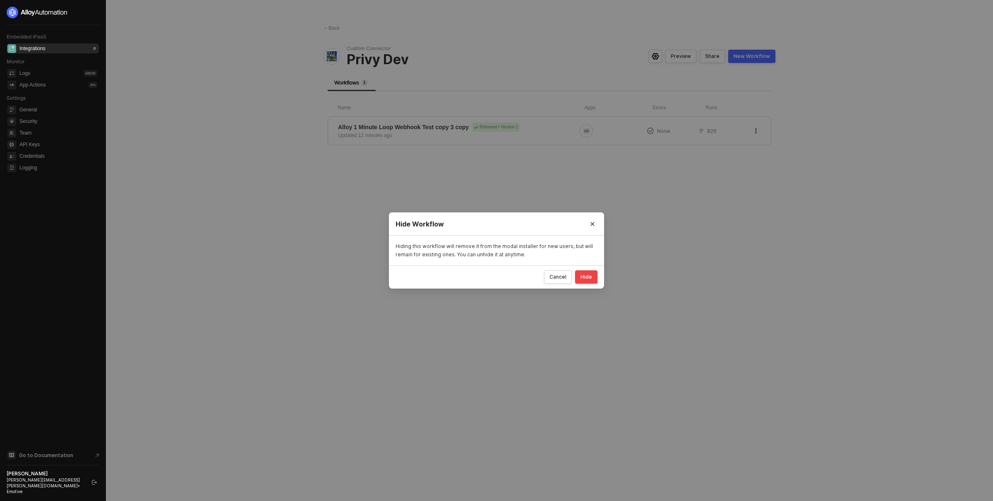
click at [592, 274] on div "Hide" at bounding box center [586, 276] width 12 height 7
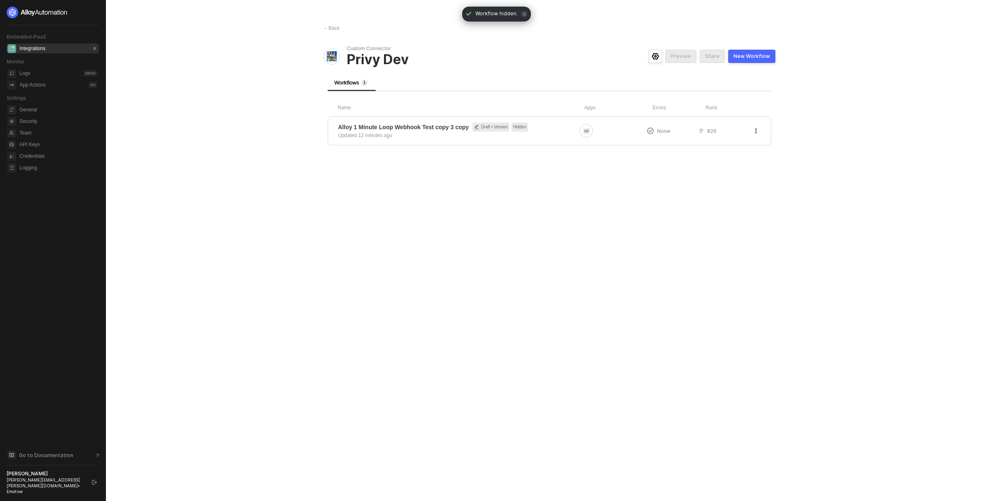
click at [599, 258] on div "← Back Custom Connector Privy Dev Preview Share New Workflow Workflows 1 Name A…" at bounding box center [550, 250] width 472 height 501
click at [581, 225] on div "← Back Custom Connector Privy Dev Preview Share New Workflow Workflows 1 Name A…" at bounding box center [550, 250] width 472 height 501
click at [760, 131] on button "button" at bounding box center [756, 131] width 10 height 10
click at [726, 149] on div "Duplicate" at bounding box center [726, 148] width 51 height 8
click at [396, 254] on div "← Back Custom Connector Privy Dev Preview Share New Workflow Workflows 2 Name A…" at bounding box center [550, 250] width 472 height 501
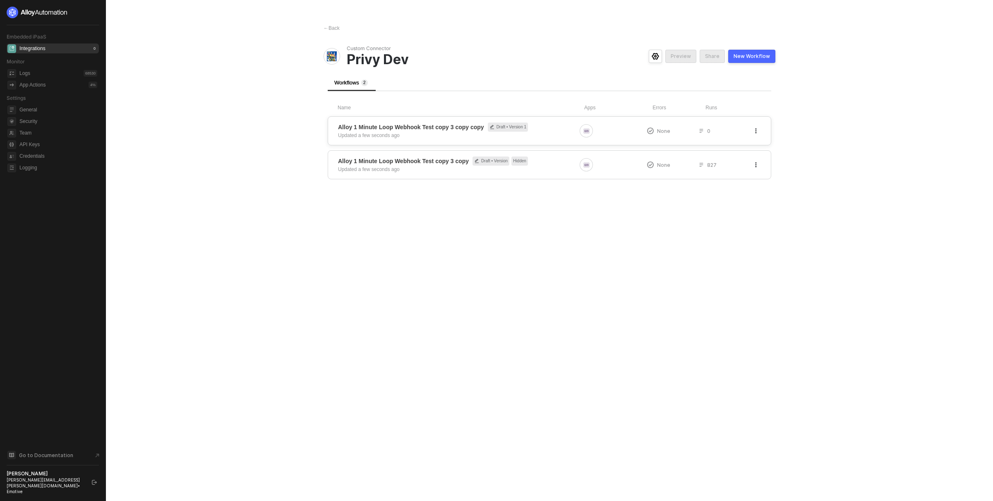
click at [551, 131] on span "Alloy 1 Minute Loop Webhook Test copy 3 copy copy Draft • Version 1" at bounding box center [457, 126] width 238 height 9
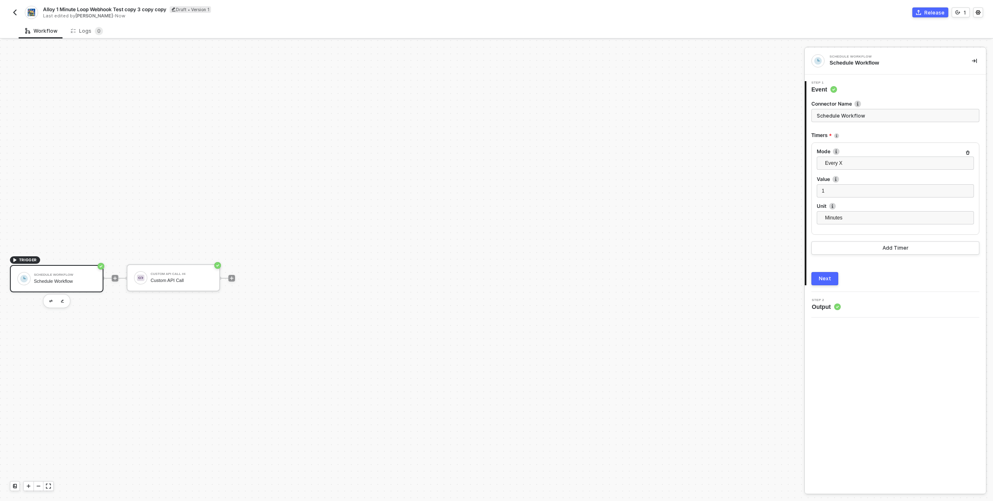
scroll to position [15, 0]
click at [188, 262] on div "Custom API Call" at bounding box center [182, 264] width 62 height 5
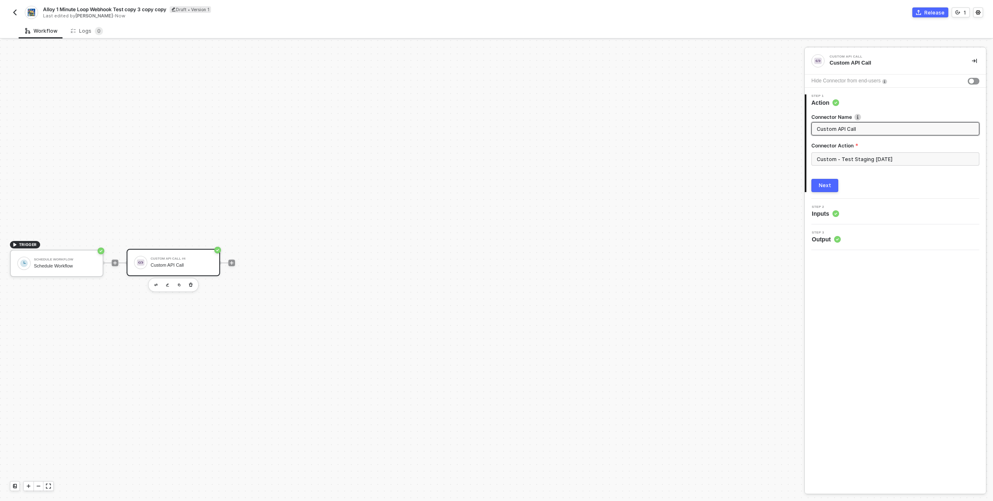
click at [830, 190] on button "Next" at bounding box center [824, 185] width 27 height 13
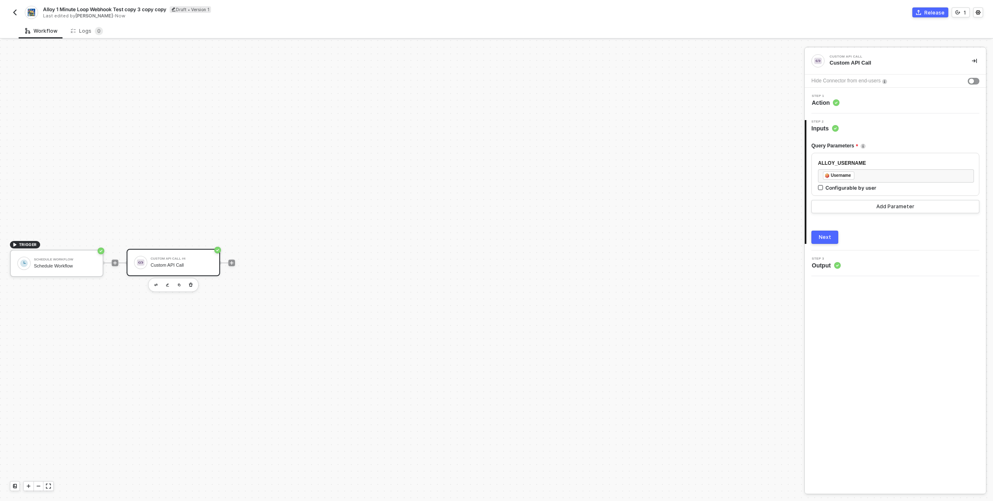
click at [908, 30] on div "Workflow Logs 0" at bounding box center [506, 30] width 974 height 15
click at [192, 260] on div "Custom API Call #4 Custom API Call" at bounding box center [182, 262] width 62 height 16
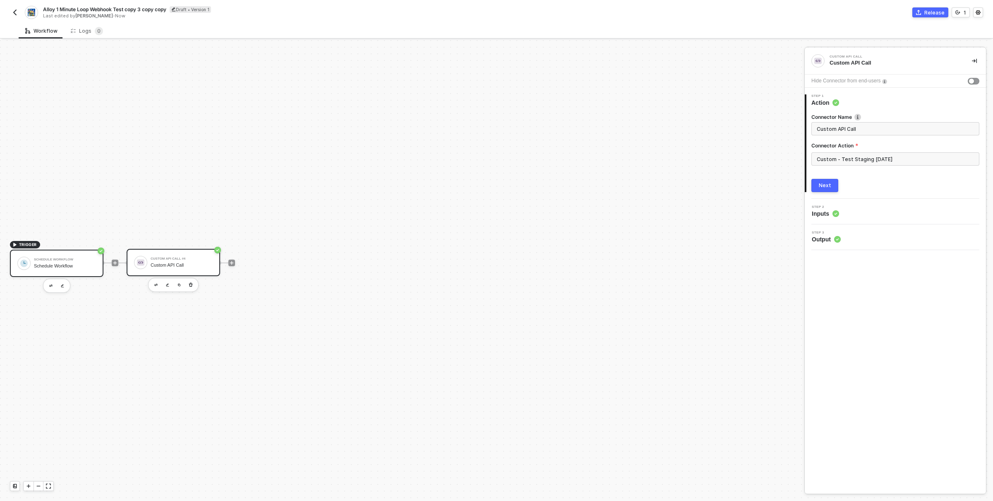
click at [87, 263] on div "Schedule Workflow" at bounding box center [65, 265] width 62 height 5
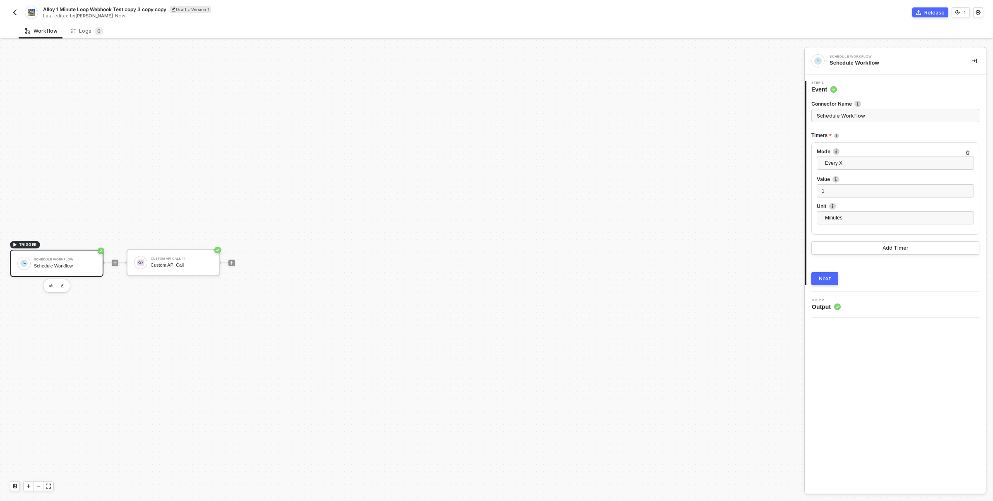
click at [69, 265] on div "Schedule Workflow" at bounding box center [65, 265] width 62 height 5
click at [196, 269] on div "Custom API Call #4 Custom API Call" at bounding box center [182, 262] width 62 height 16
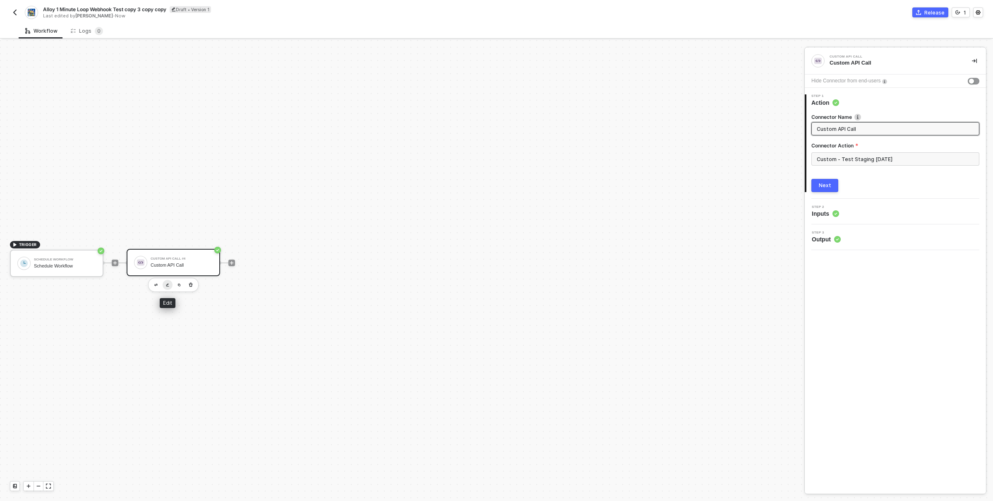
click at [168, 285] on img "button" at bounding box center [167, 285] width 3 height 4
click at [841, 157] on input "Custom - Test Staging 09.04.25" at bounding box center [895, 158] width 168 height 13
click at [756, 477] on button "Create Custom Action" at bounding box center [729, 482] width 104 height 13
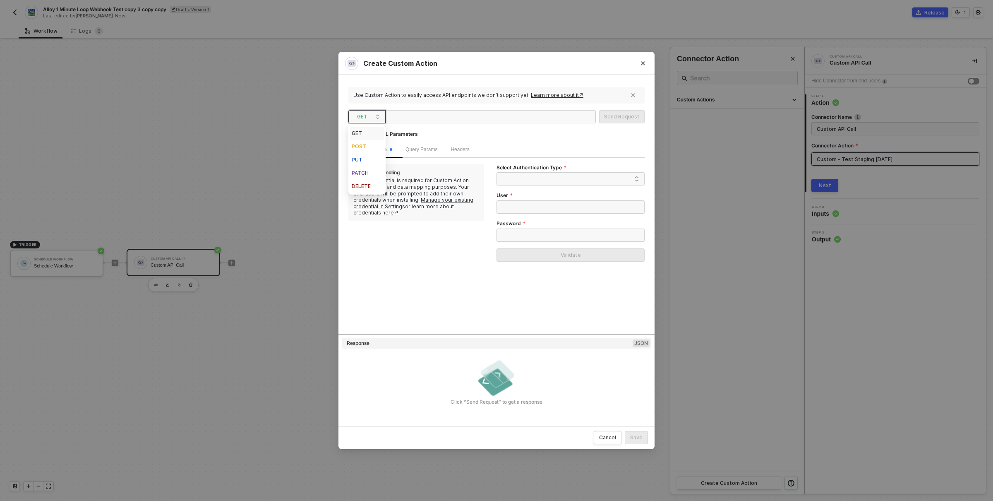
click at [368, 114] on span "GET" at bounding box center [368, 116] width 23 height 12
click at [364, 146] on div "POST" at bounding box center [367, 146] width 31 height 10
click at [433, 116] on div at bounding box center [429, 116] width 83 height 13
paste div
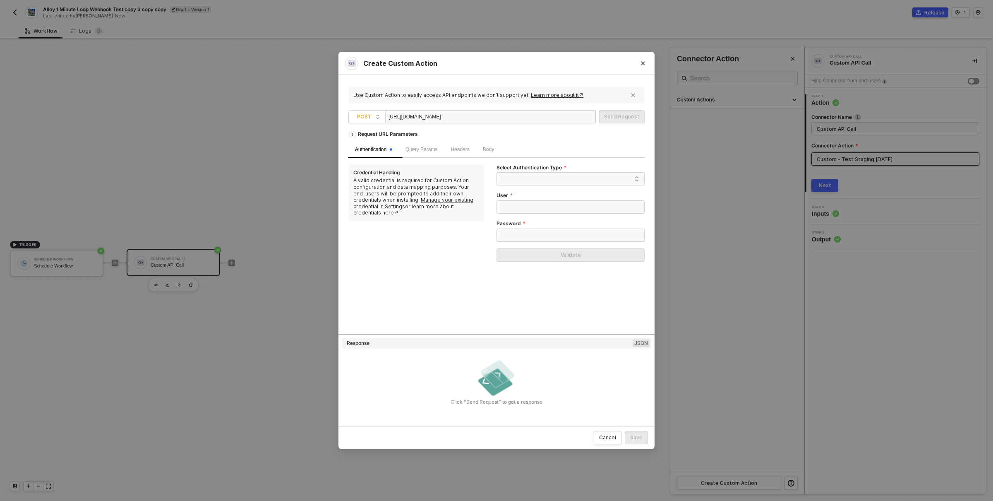
click at [471, 117] on div "[URL][DOMAIN_NAME]" at bounding box center [429, 116] width 83 height 13
click at [543, 181] on span at bounding box center [572, 179] width 134 height 12
click at [531, 208] on div "Header Auth" at bounding box center [570, 208] width 135 height 9
click at [428, 150] on span "Query Params" at bounding box center [421, 149] width 32 height 6
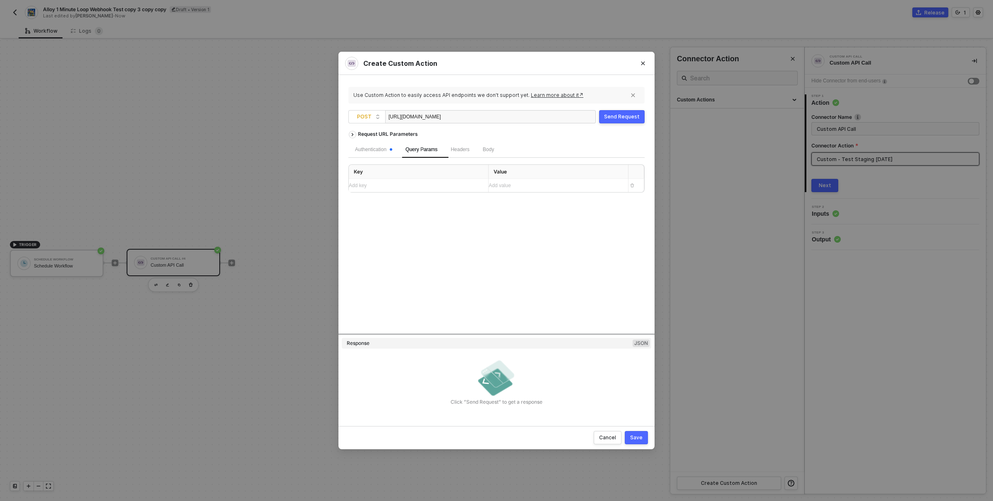
click at [419, 186] on div "Add key ﻿" at bounding box center [415, 186] width 133 height 8
click at [424, 188] on span "business_id_AEF53F2F012FE7F030A5CD31" at bounding box center [399, 186] width 101 height 6
click at [454, 185] on div "business_id_AEF53F2F012FE7F030A5CD31" at bounding box center [411, 186] width 125 height 8
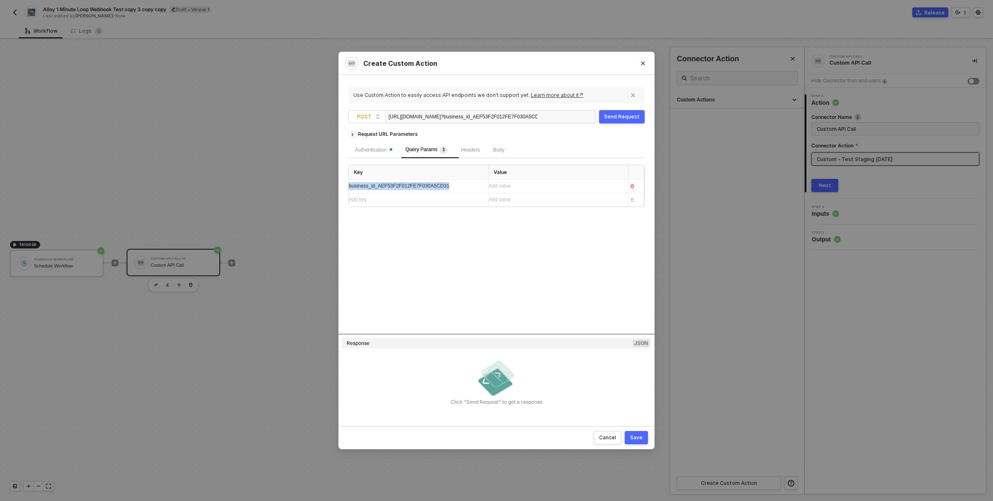
click at [454, 185] on div "business_id_AEF53F2F012FE7F030A5CD31" at bounding box center [411, 186] width 125 height 8
click at [454, 185] on span "ALLOY_USERNAME=business_id_AEF53F2F012FE7F030A5CD31" at bounding box center [410, 187] width 123 height 14
click at [441, 184] on span "ALLOY_USERNAME=business_id_AEF53F2F012FE7F030A5CD31" at bounding box center [410, 187] width 123 height 14
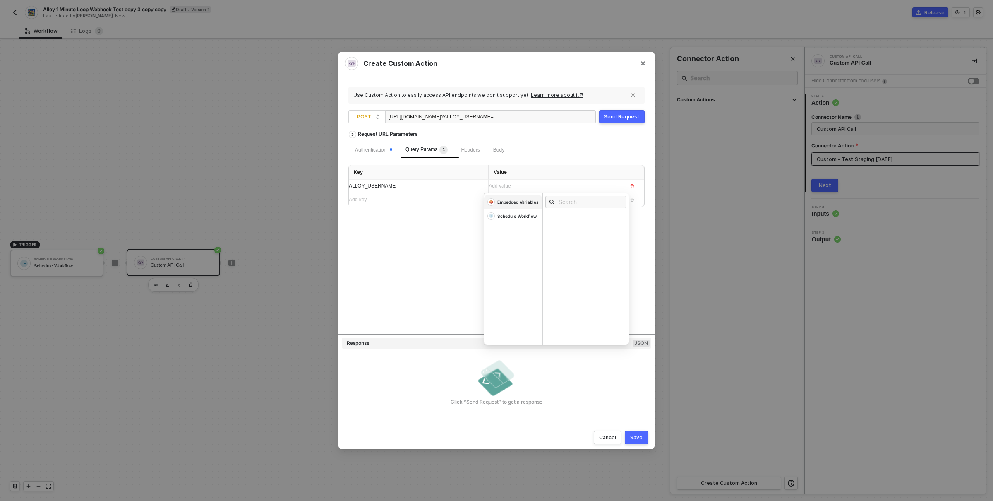
click at [515, 204] on div "Embedded Variables" at bounding box center [517, 202] width 41 height 6
click at [574, 251] on div "Username" at bounding box center [588, 250] width 86 height 9
click at [400, 264] on div "Request URL Parameters Authentication Query Params 1 Headers Body Key Value ALL…" at bounding box center [496, 230] width 296 height 207
click at [504, 150] on span "Body" at bounding box center [498, 150] width 11 height 6
click at [447, 170] on span "JSON" at bounding box center [453, 169] width 17 height 7
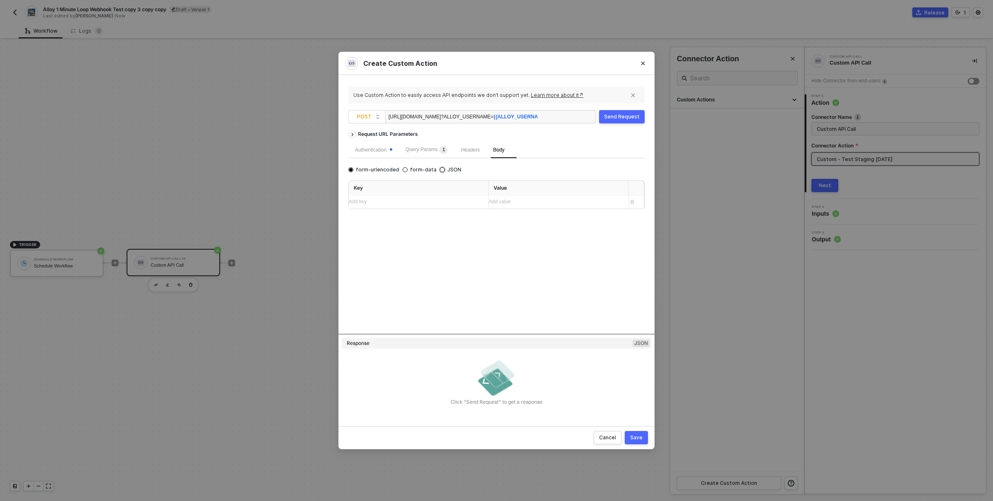
click at [445, 170] on input "JSON" at bounding box center [442, 169] width 5 height 5
radio input "true"
radio input "false"
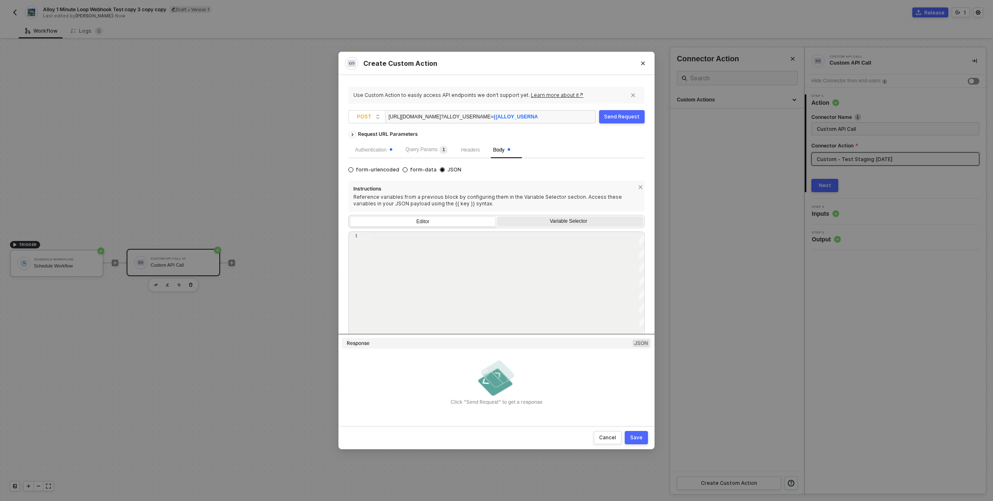
click at [560, 221] on div "Variable Selector" at bounding box center [569, 221] width 135 height 7
click at [497, 216] on input "Variable Selector" at bounding box center [497, 216] width 0 height 0
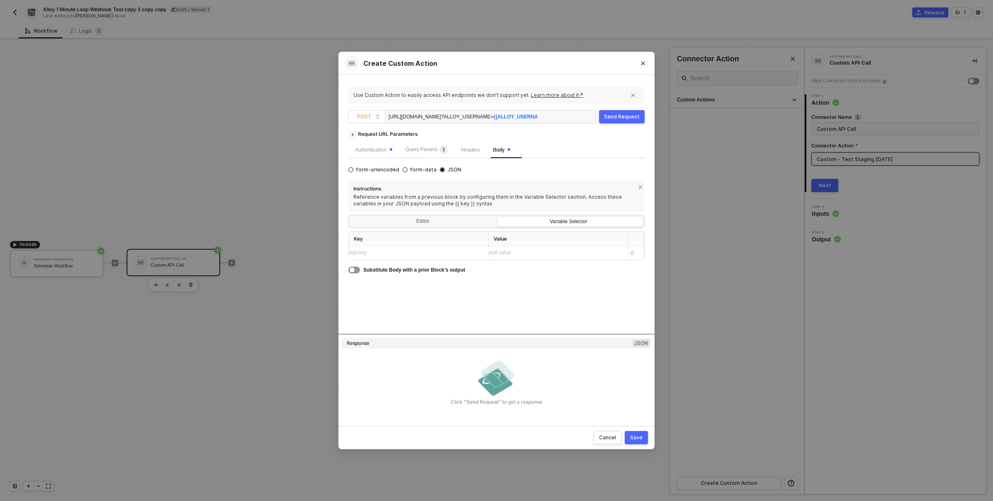
click at [454, 256] on div "Add key ﻿" at bounding box center [415, 253] width 133 height 8
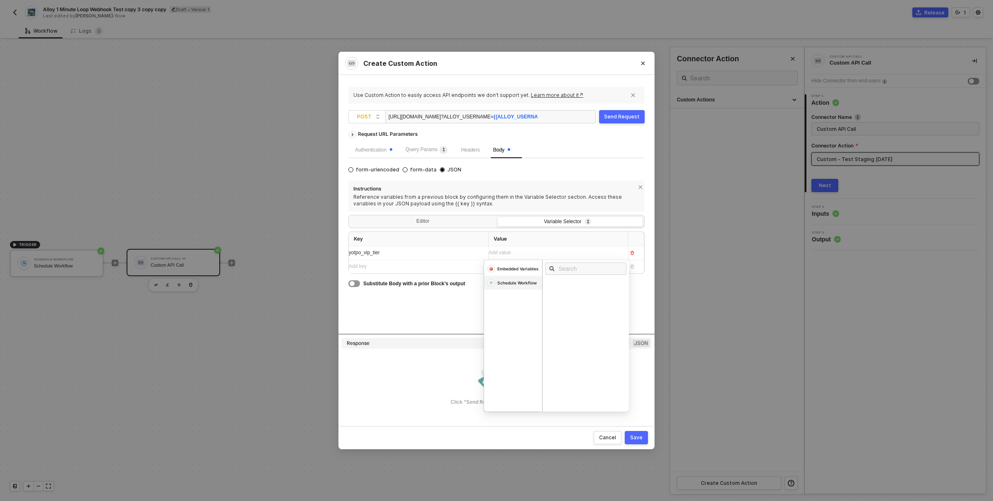
click at [522, 283] on div "Schedule Workflow" at bounding box center [516, 283] width 39 height 6
click at [424, 253] on div "yotpo_vip_tier" at bounding box center [415, 253] width 133 height 8
click at [440, 219] on div "Editor" at bounding box center [423, 222] width 146 height 12
click at [350, 216] on input "Editor" at bounding box center [350, 216] width 0 height 0
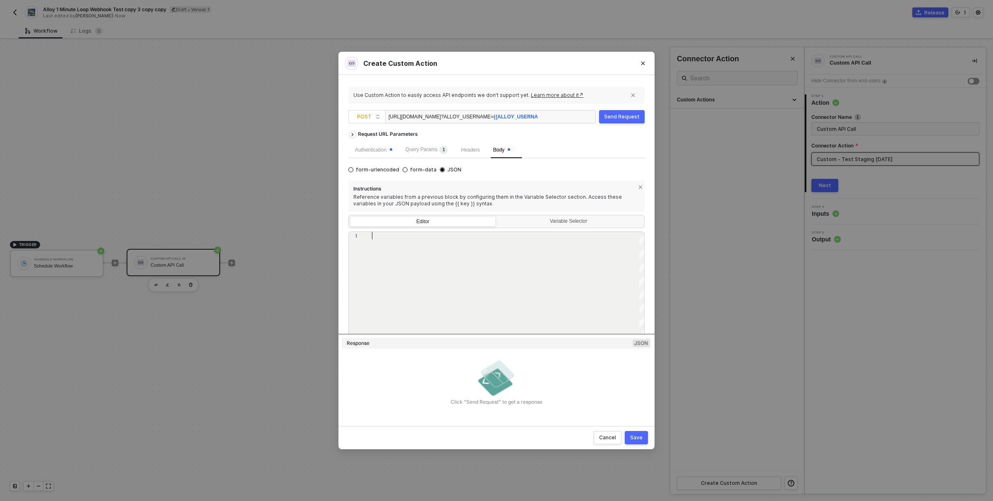
click at [435, 265] on div at bounding box center [508, 289] width 273 height 114
click at [464, 289] on div "{}" at bounding box center [508, 289] width 273 height 114
click at [571, 282] on div "{}" at bounding box center [508, 289] width 273 height 114
type textarea "{}"
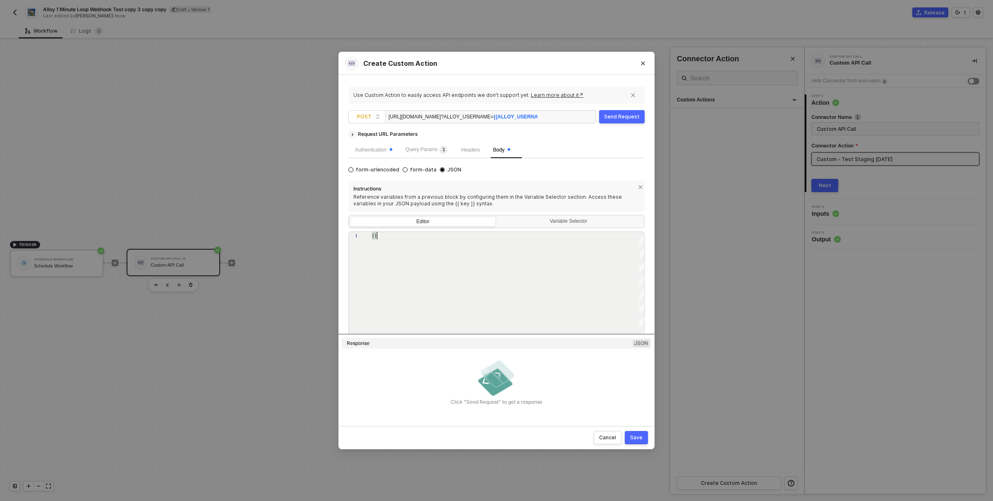
click at [637, 438] on div "Save" at bounding box center [636, 437] width 12 height 7
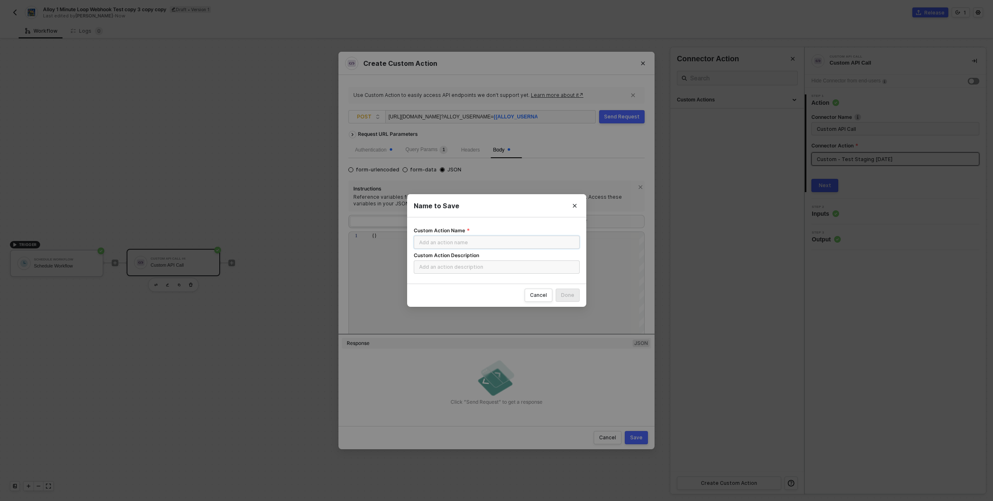
click at [465, 239] on input "Custom Action Name" at bounding box center [497, 241] width 166 height 13
click at [563, 297] on div "Done" at bounding box center [567, 295] width 13 height 7
click at [503, 243] on input "Testing on Staigng 09.05.25" at bounding box center [497, 241] width 166 height 13
click at [465, 242] on input "Testing on Staigng 09.05.25" at bounding box center [497, 241] width 166 height 13
click at [451, 241] on input "Testing on Staigng 2 09.05.25" at bounding box center [497, 241] width 166 height 13
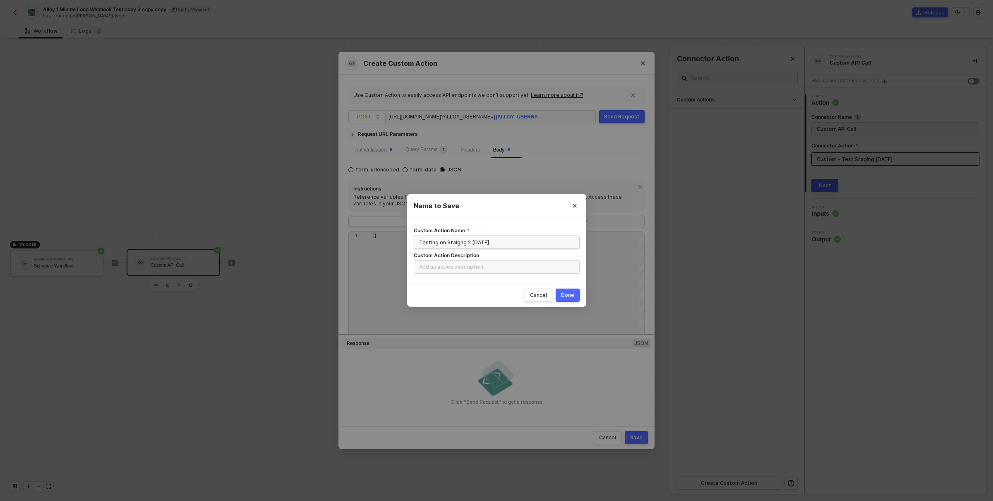
click at [451, 241] on input "Testing on Staigng 2 09.05.25" at bounding box center [497, 241] width 166 height 13
type input "Testing on Staging 2 09.05.25"
click at [570, 296] on div "Done" at bounding box center [567, 295] width 13 height 7
radio input "true"
radio input "false"
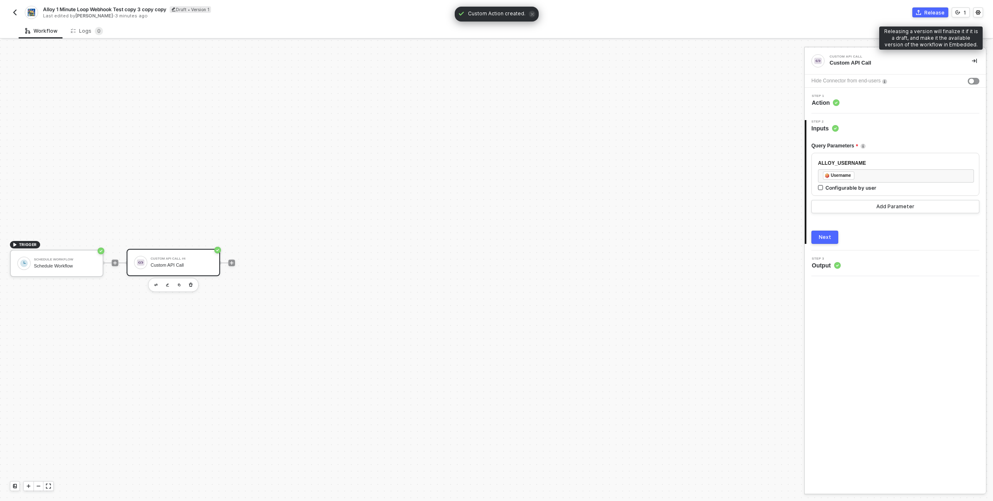
click at [934, 14] on div "Release" at bounding box center [934, 12] width 20 height 7
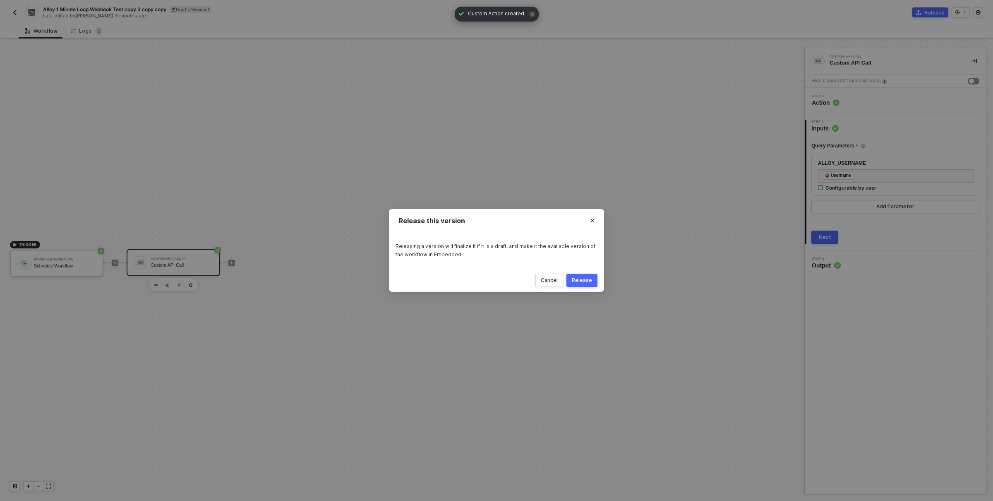
click at [582, 282] on div "Release" at bounding box center [582, 280] width 20 height 7
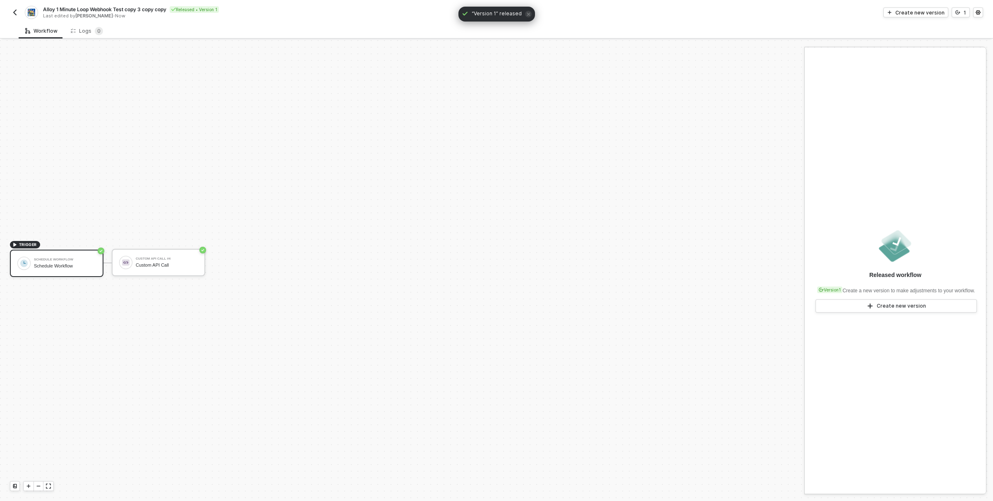
click at [274, 17] on div "Last edited by David Mullins - Now" at bounding box center [269, 16] width 453 height 6
click at [258, 9] on div "Alloy 1 Minute Loop Webhook Test copy 3 copy copy Released • Version 1" at bounding box center [269, 9] width 453 height 7
click at [114, 36] on div "Workflow Logs 0" at bounding box center [506, 30] width 974 height 15
click at [204, 28] on div "Workflow Logs 0" at bounding box center [506, 30] width 974 height 15
click at [218, 10] on div "Cancel" at bounding box center [219, 9] width 17 height 7
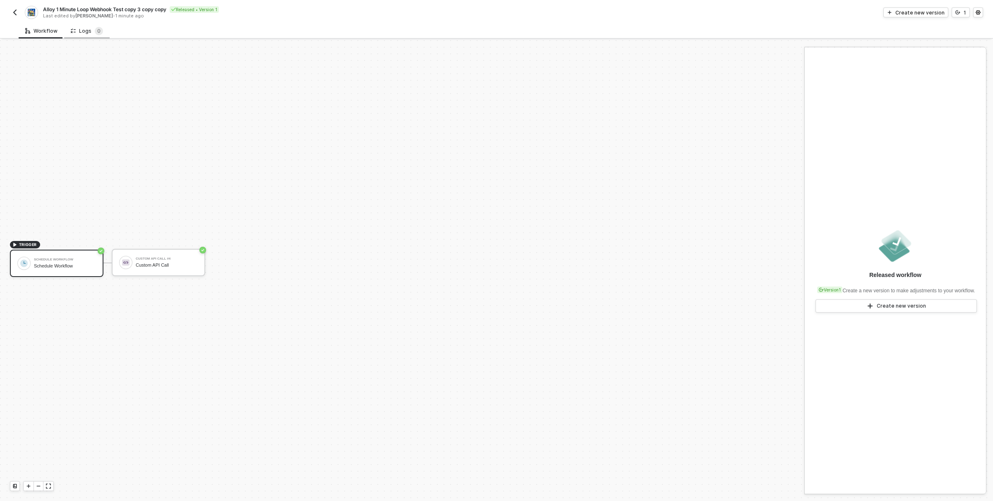
click at [74, 29] on icon at bounding box center [75, 30] width 2 height 3
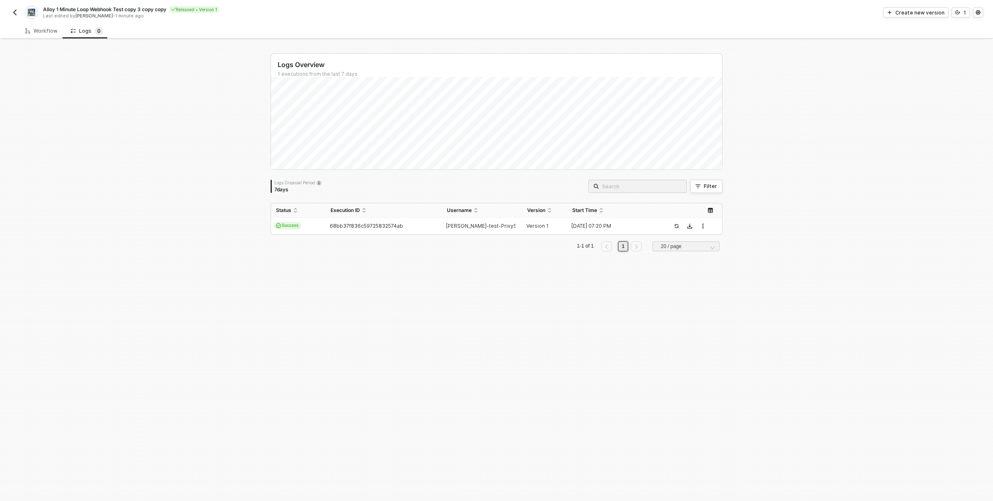
click at [186, 134] on div "Logs Overview 1 executions from the last 7 days Logs Disposal Period 7 days Fil…" at bounding box center [496, 270] width 993 height 460
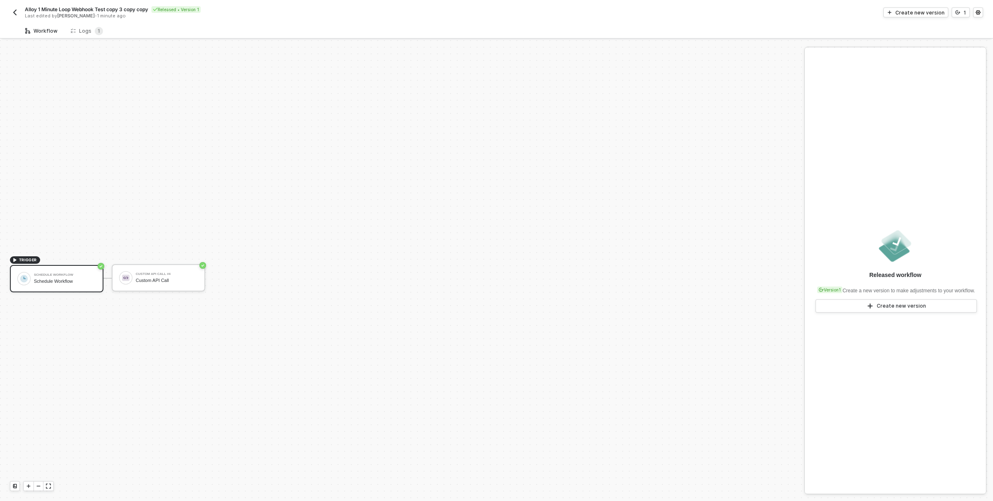
scroll to position [15, 0]
click at [81, 29] on div "Logs 1" at bounding box center [87, 31] width 32 height 8
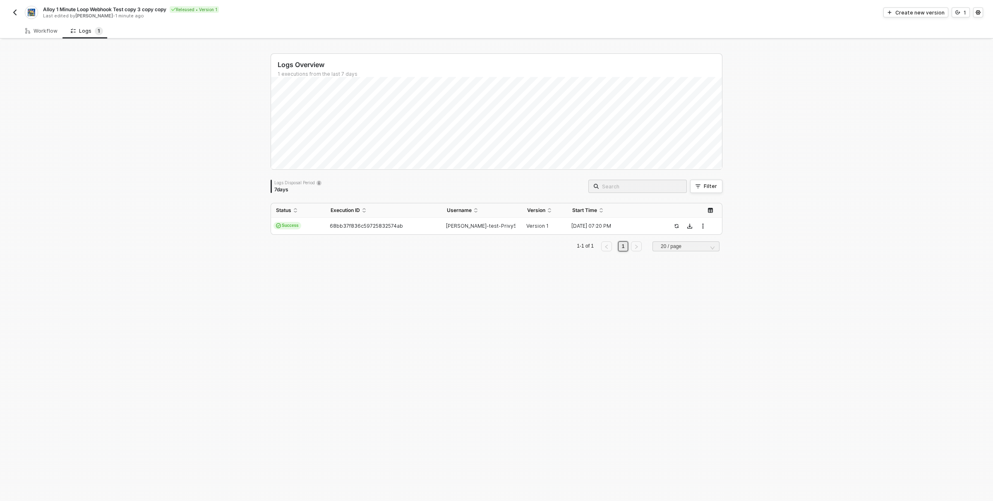
click at [119, 192] on div "Logs Overview 1 executions from the last 7 days Logs Disposal Period 7 days Fil…" at bounding box center [496, 270] width 993 height 460
click at [440, 223] on td "68bb37f836c59725832574ab" at bounding box center [384, 226] width 116 height 17
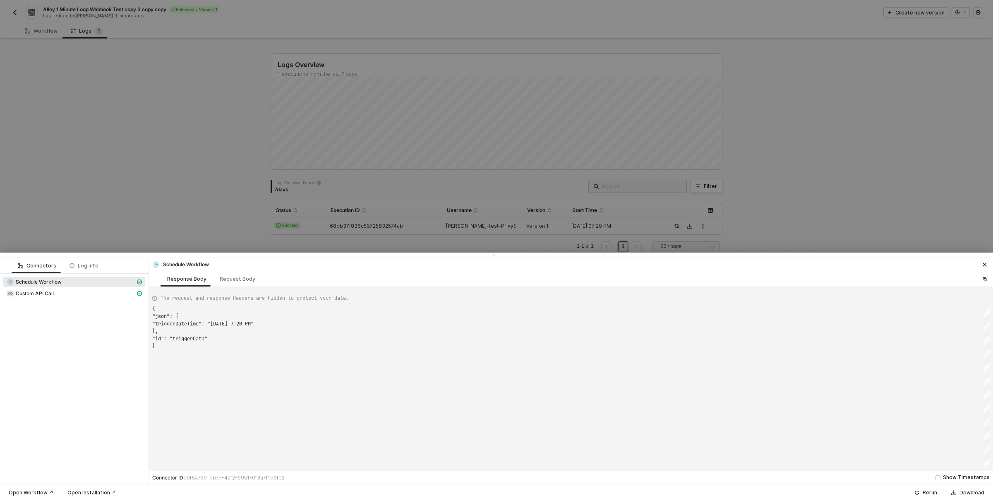
scroll to position [37, 0]
click at [42, 293] on span "Custom API Call" at bounding box center [35, 293] width 38 height 7
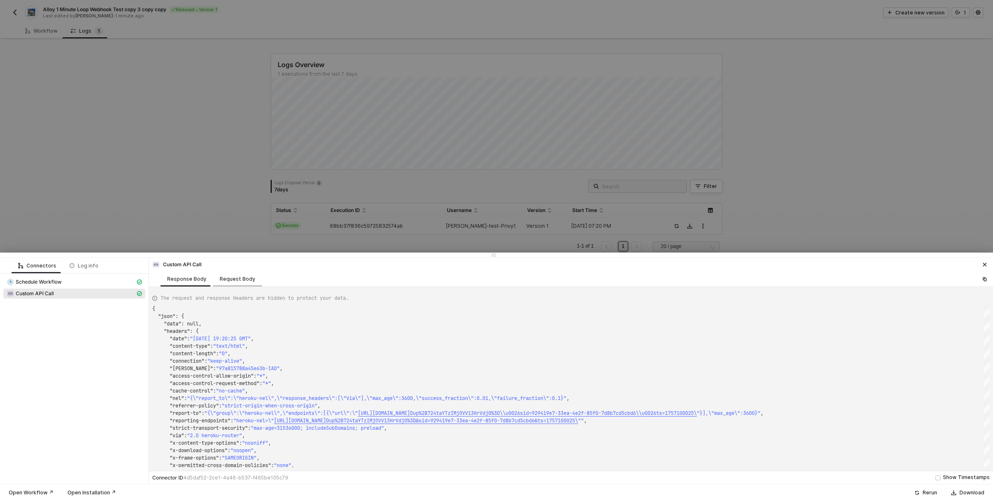
click at [244, 283] on div "Request Body" at bounding box center [237, 278] width 49 height 15
type textarea "{ "requestMethod": "POST", "authentication": "headerAuth", "url": "[URL][DOMAIN…"
